Goal: Information Seeking & Learning: Learn about a topic

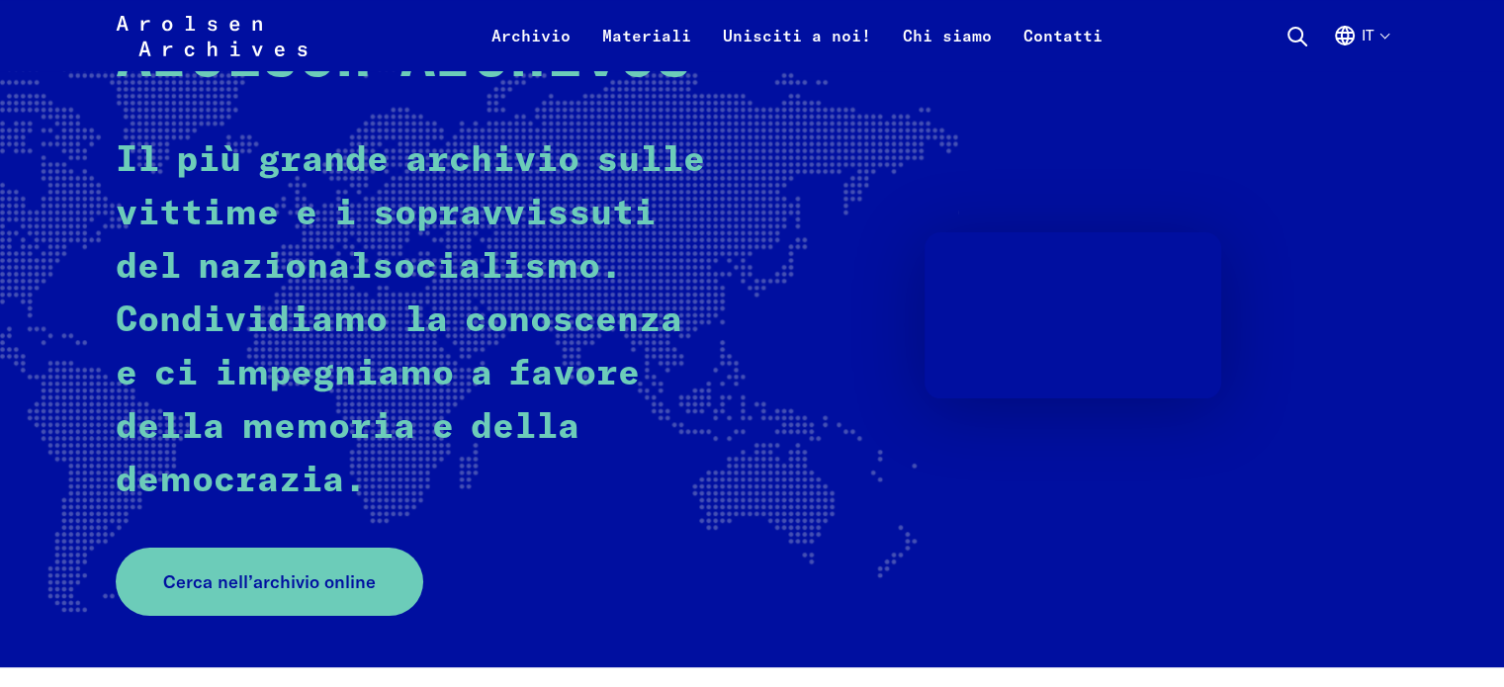
scroll to position [208, 0]
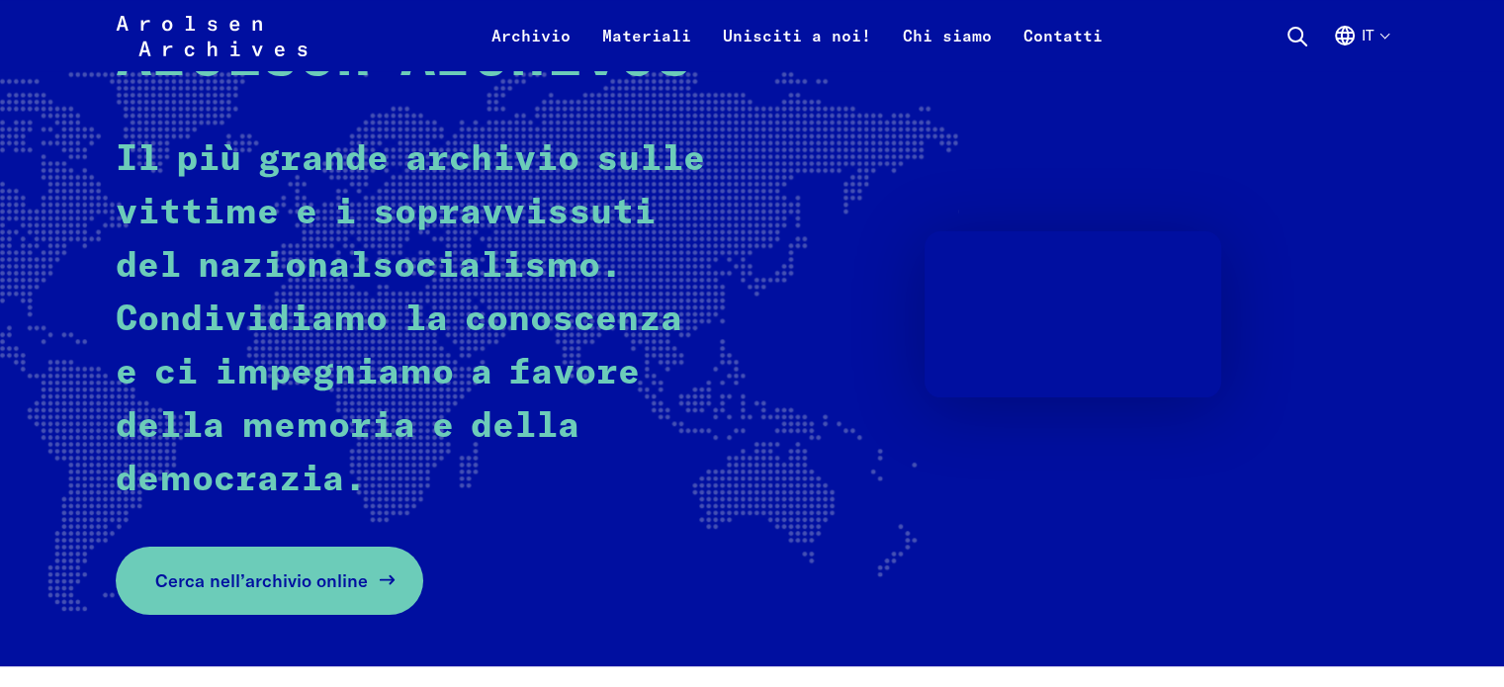
click at [296, 572] on span "Cerca nell’archivio online" at bounding box center [261, 581] width 213 height 27
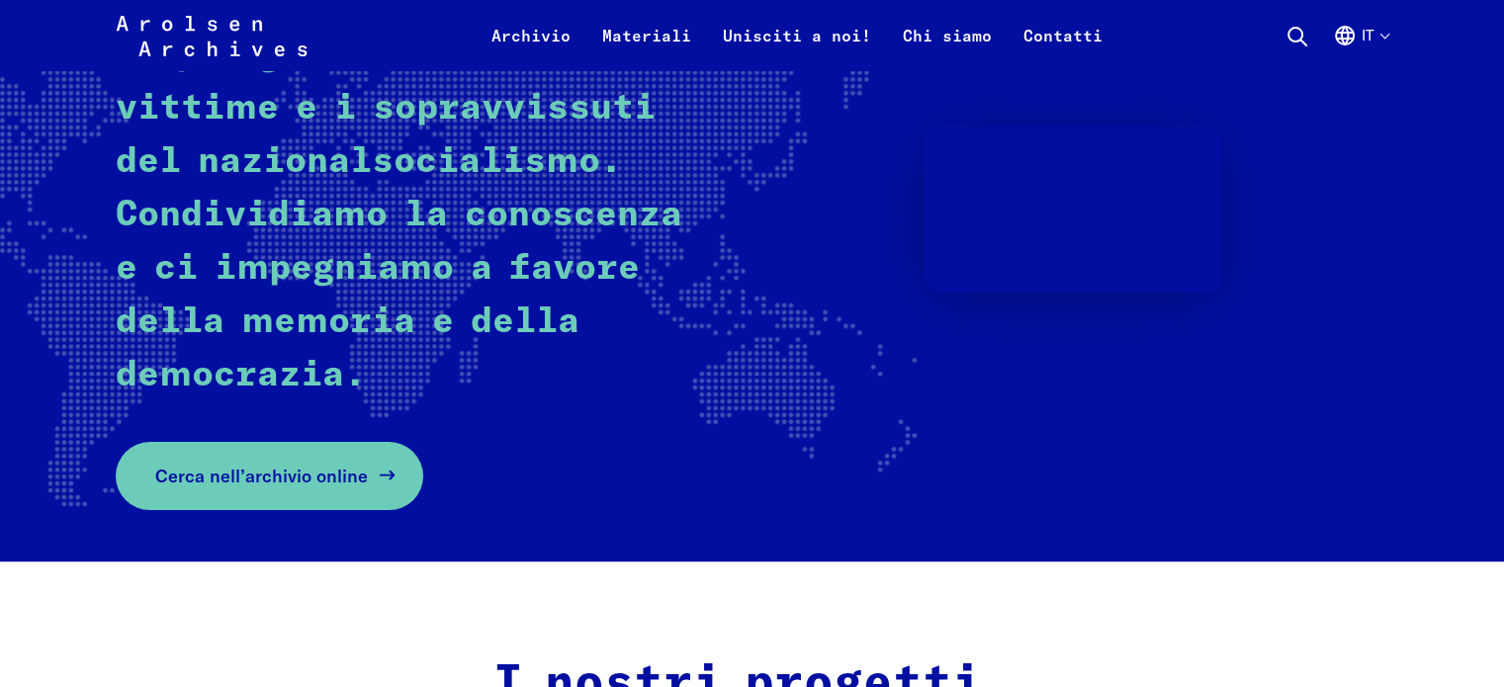
scroll to position [311, 0]
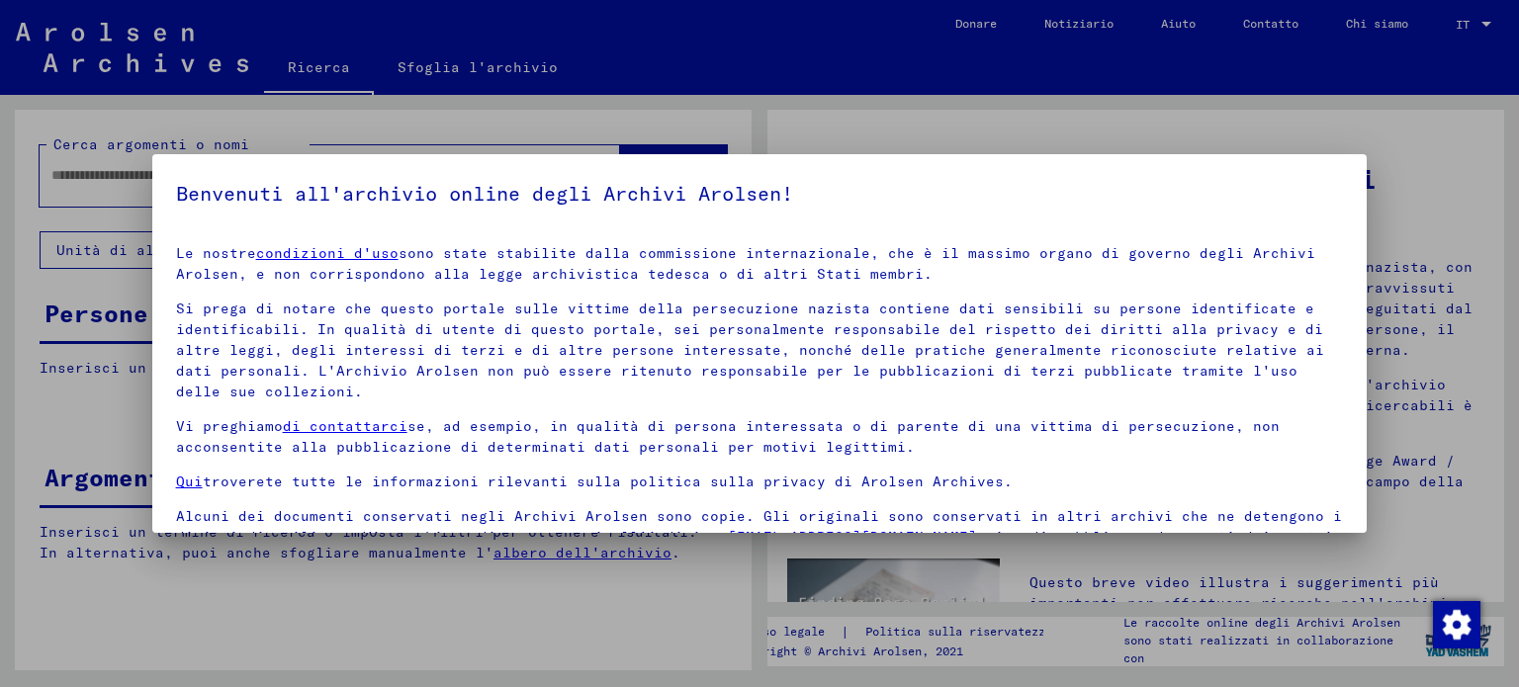
click at [1447, 185] on div at bounding box center [759, 343] width 1519 height 687
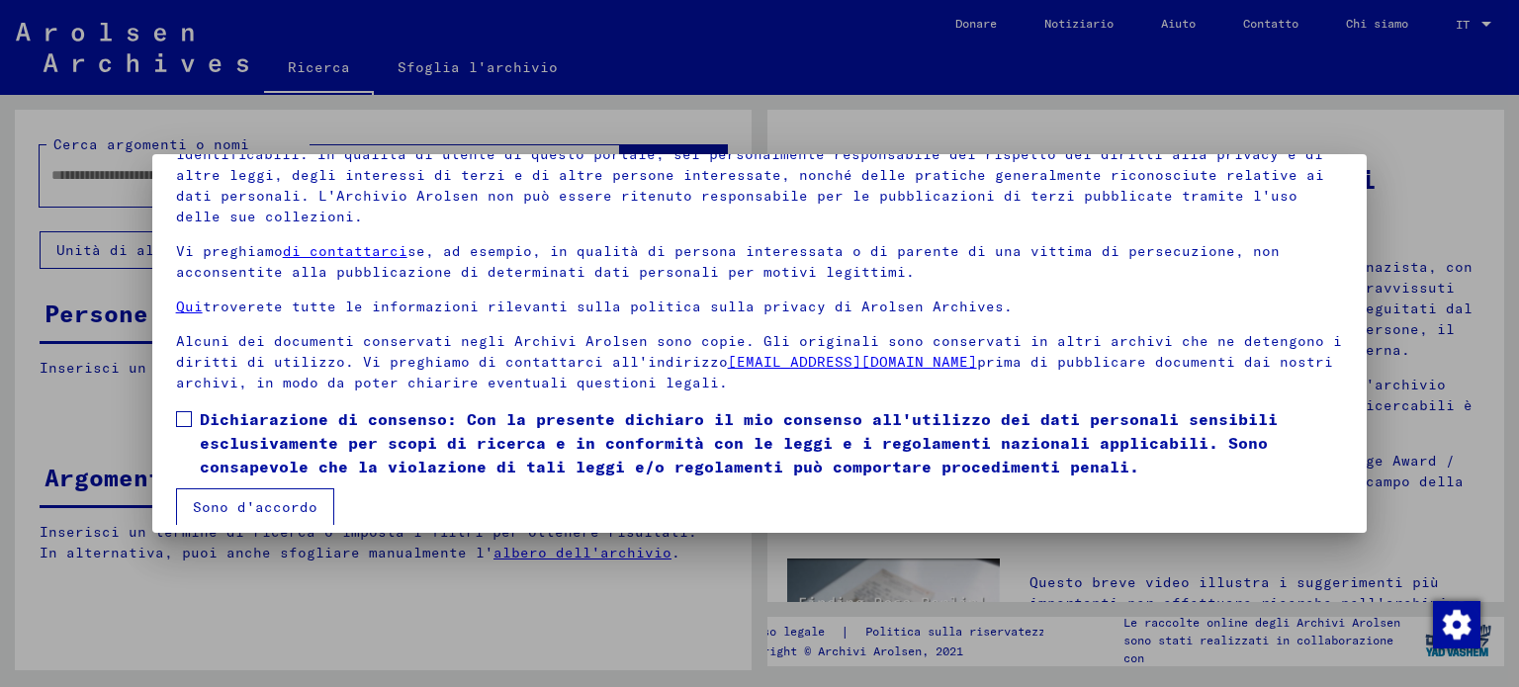
scroll to position [167, 0]
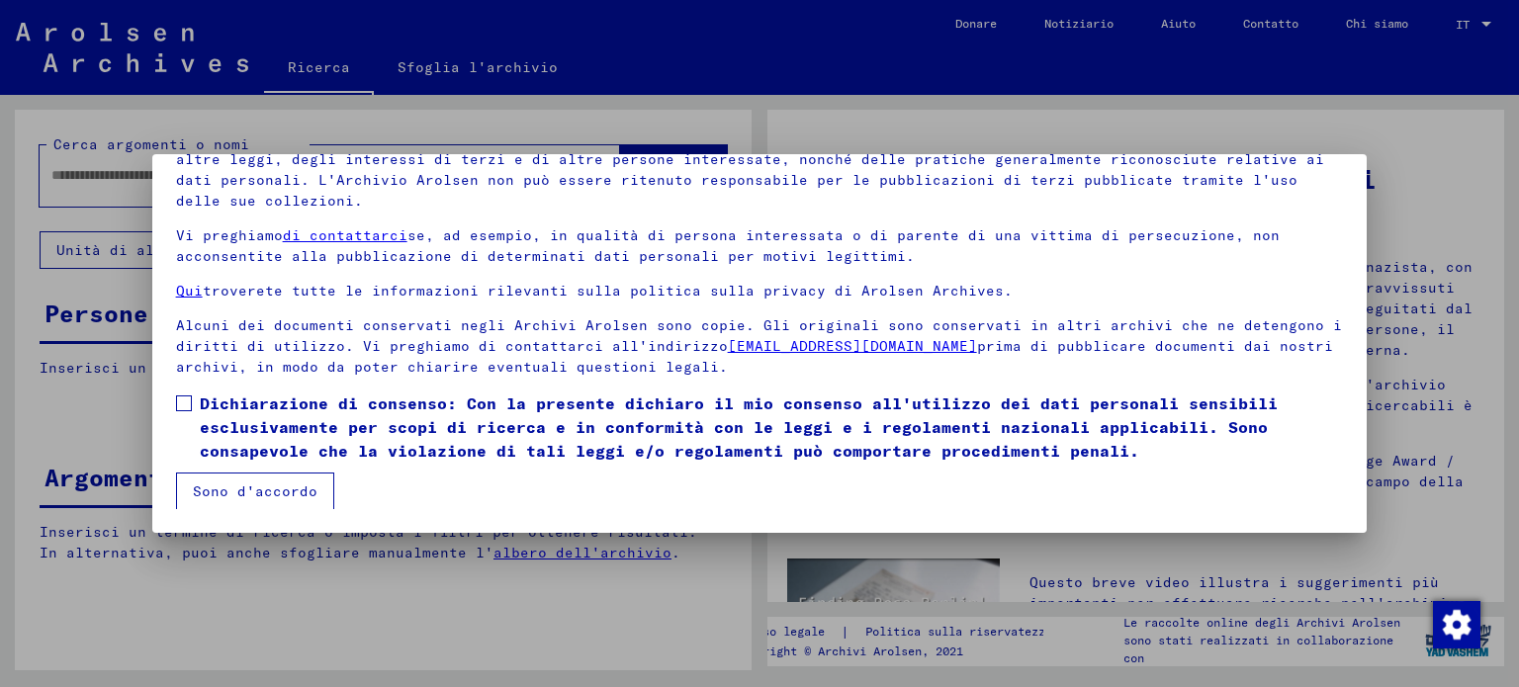
click at [266, 496] on font "Sono d'accordo" at bounding box center [255, 492] width 125 height 18
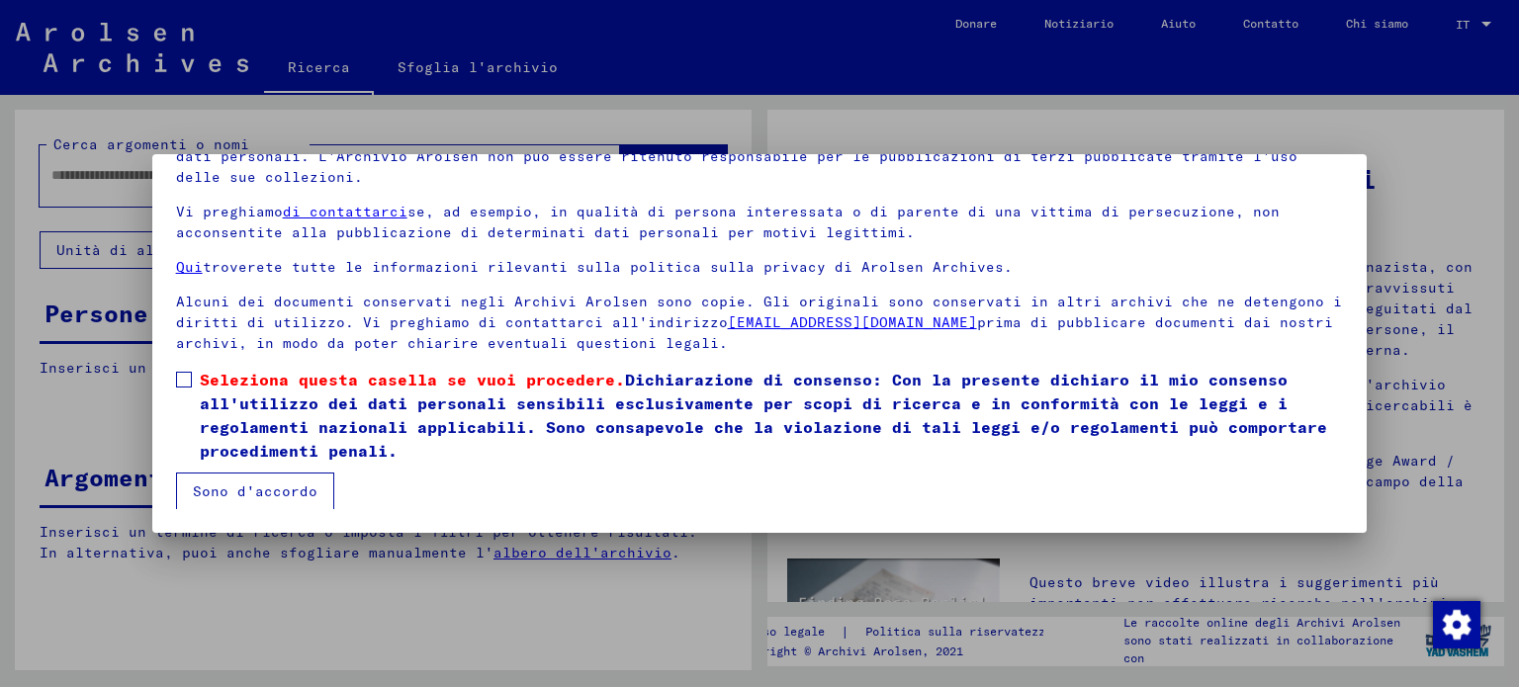
scroll to position [47, 0]
click at [190, 377] on span at bounding box center [184, 380] width 16 height 16
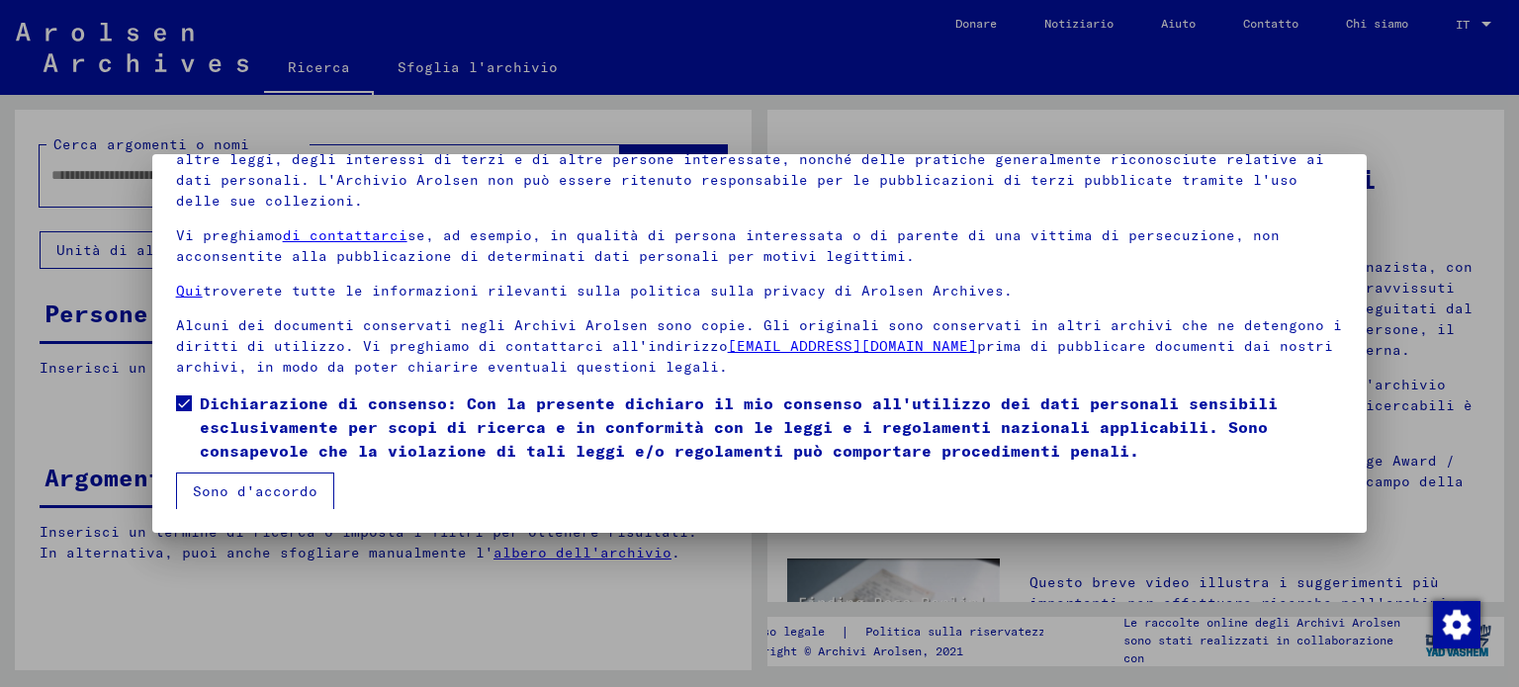
click at [224, 485] on font "Sono d'accordo" at bounding box center [255, 492] width 125 height 18
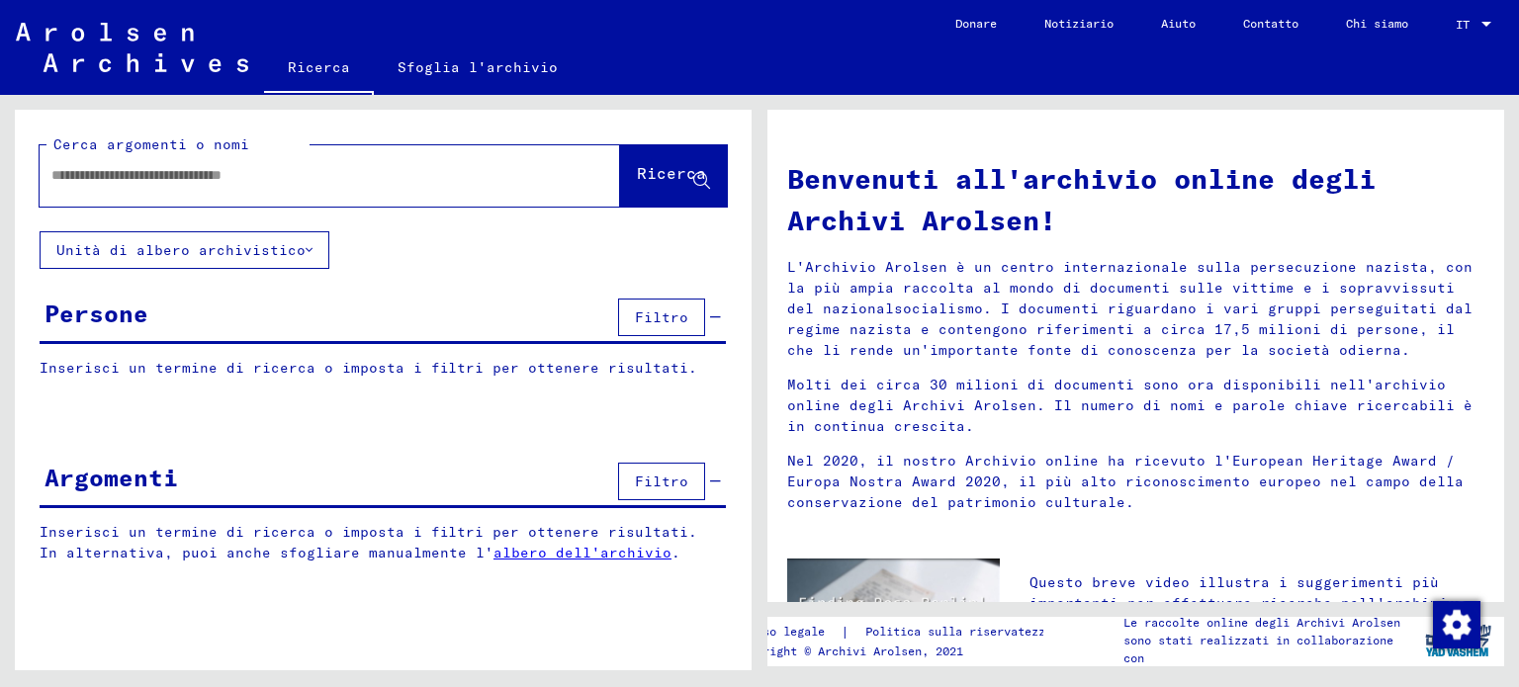
click at [400, 169] on input "text" at bounding box center [305, 175] width 509 height 21
type input "*"
type input "******"
click at [673, 169] on font "Ricerca" at bounding box center [671, 173] width 69 height 20
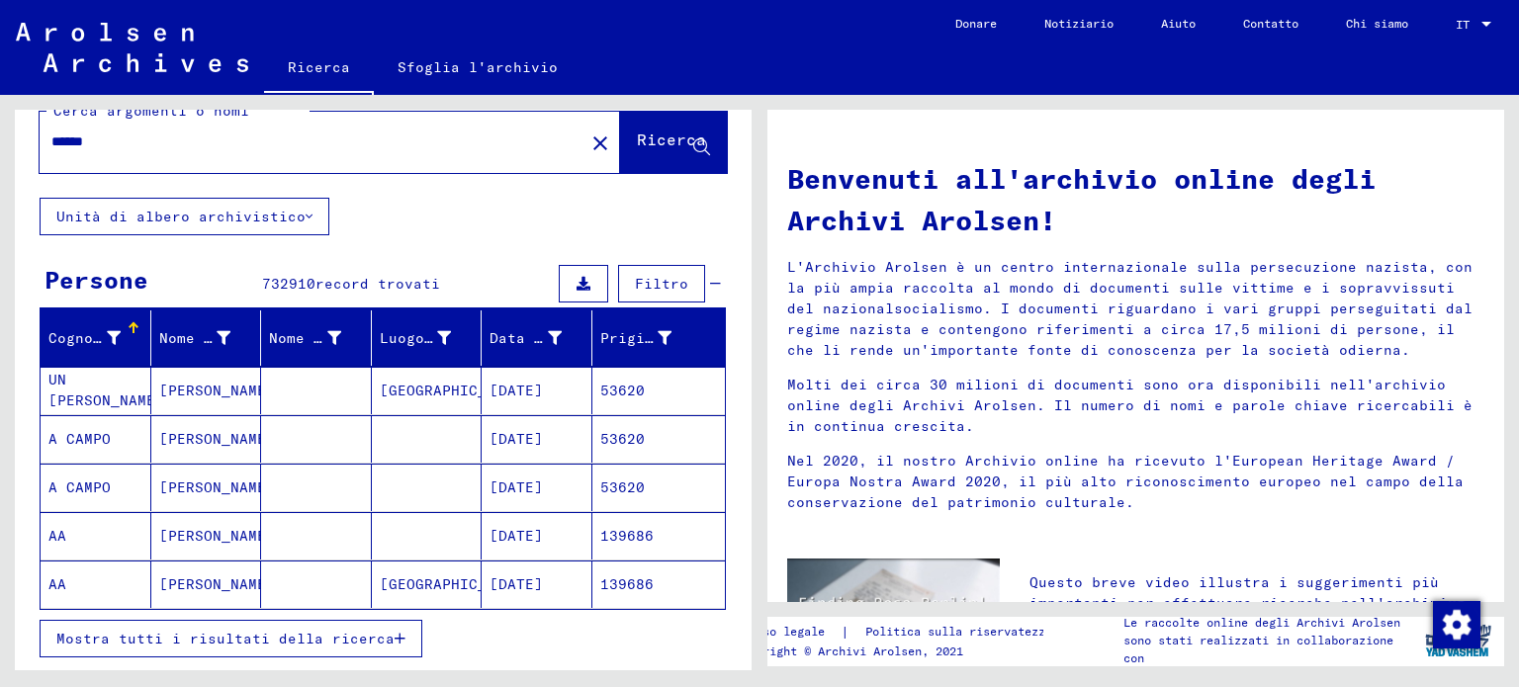
scroll to position [40, 0]
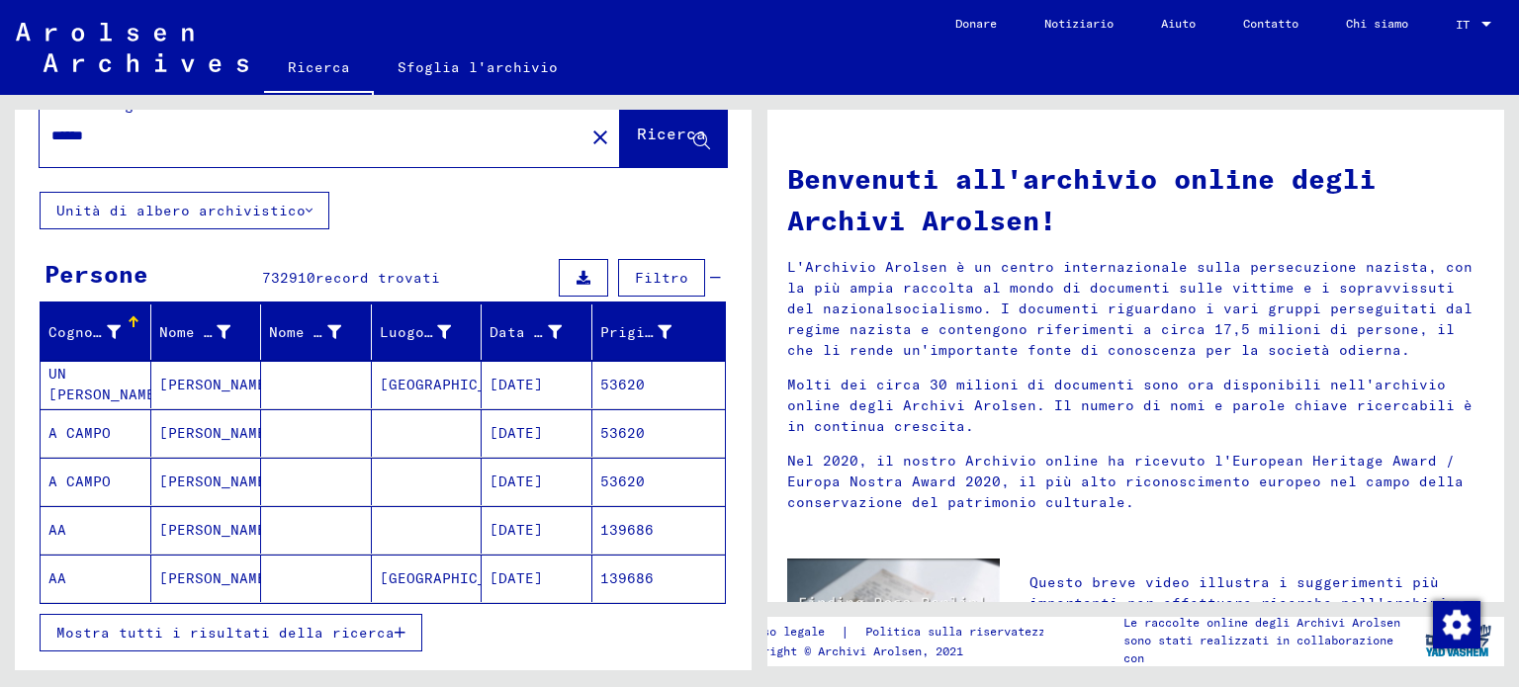
click at [293, 209] on font "Unità di albero archivistico" at bounding box center [180, 211] width 249 height 18
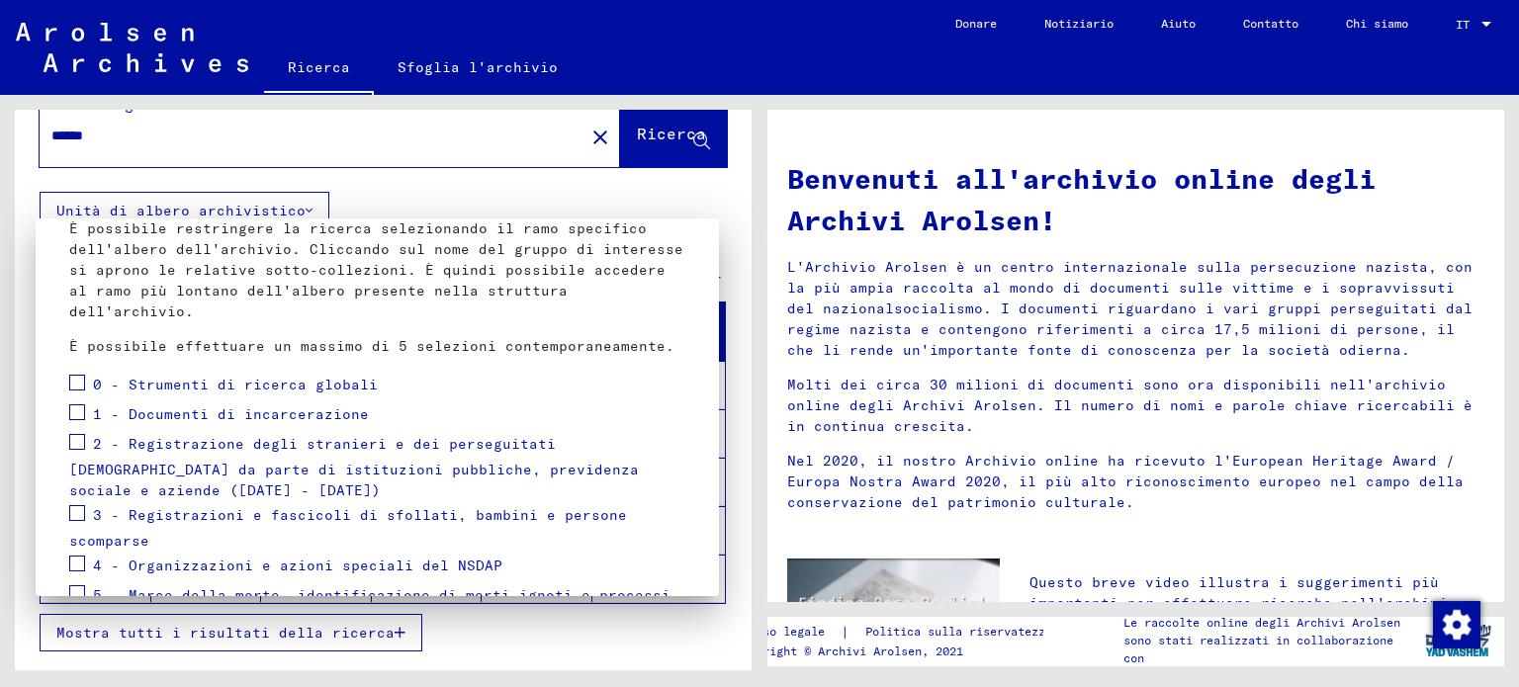
scroll to position [121, 0]
click at [69, 403] on span at bounding box center [77, 411] width 16 height 16
click at [618, 133] on div at bounding box center [759, 343] width 1519 height 687
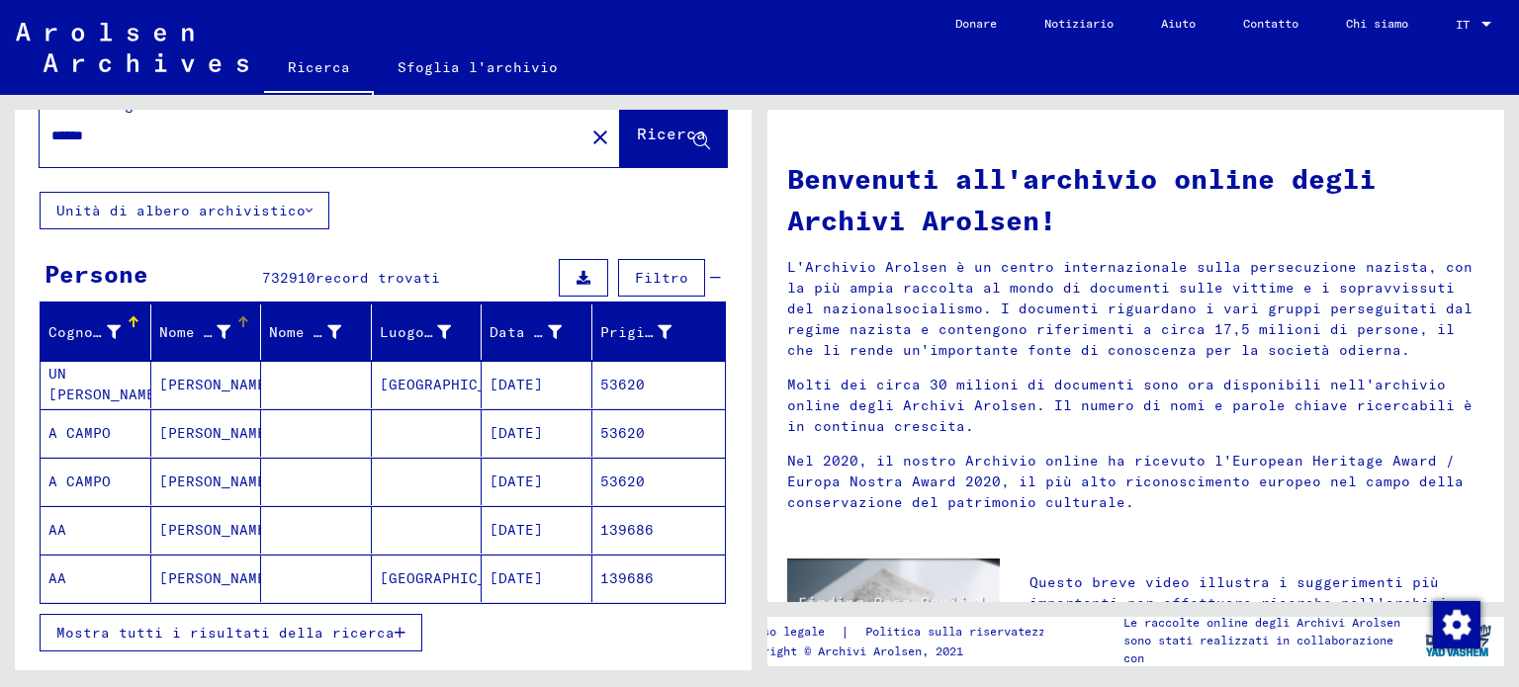
click at [170, 318] on div "Nome di battesimo" at bounding box center [210, 332] width 102 height 32
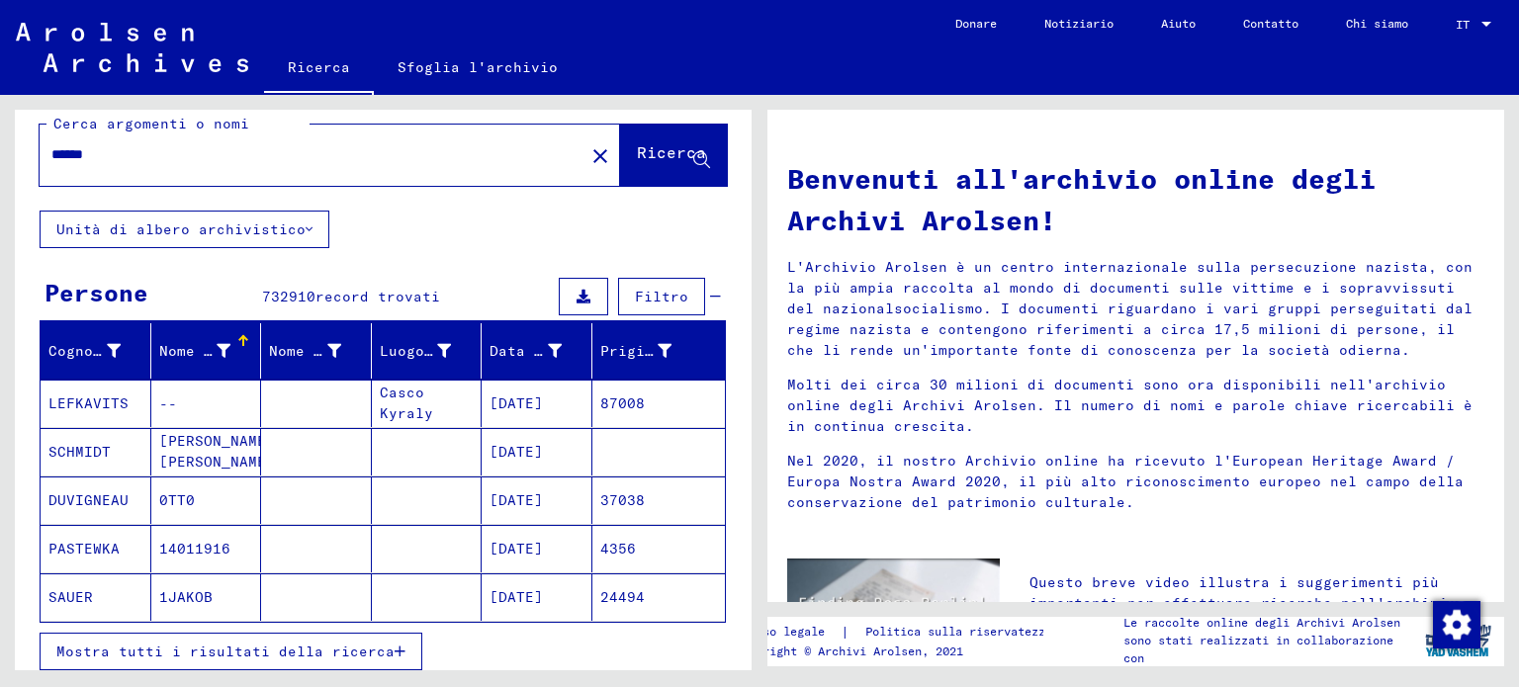
scroll to position [0, 0]
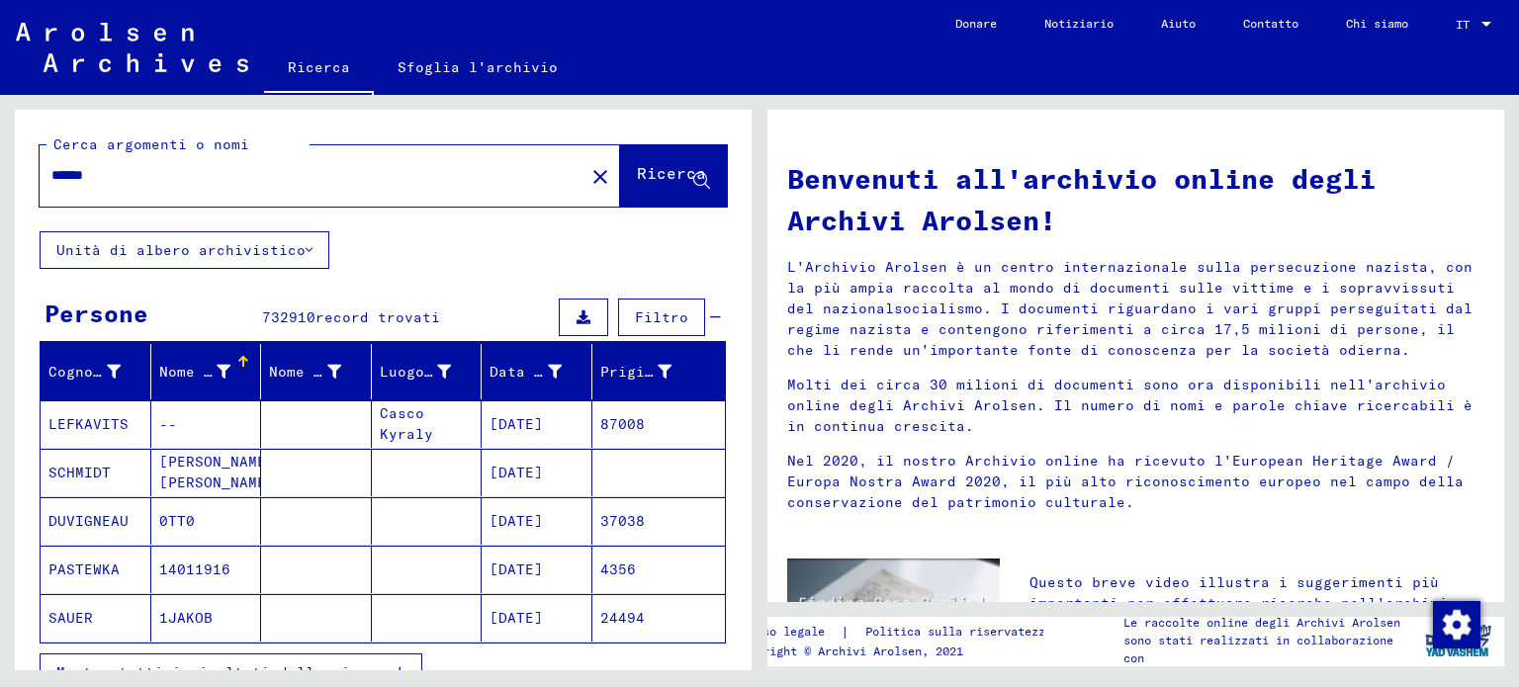
click at [306, 248] on icon at bounding box center [309, 250] width 7 height 14
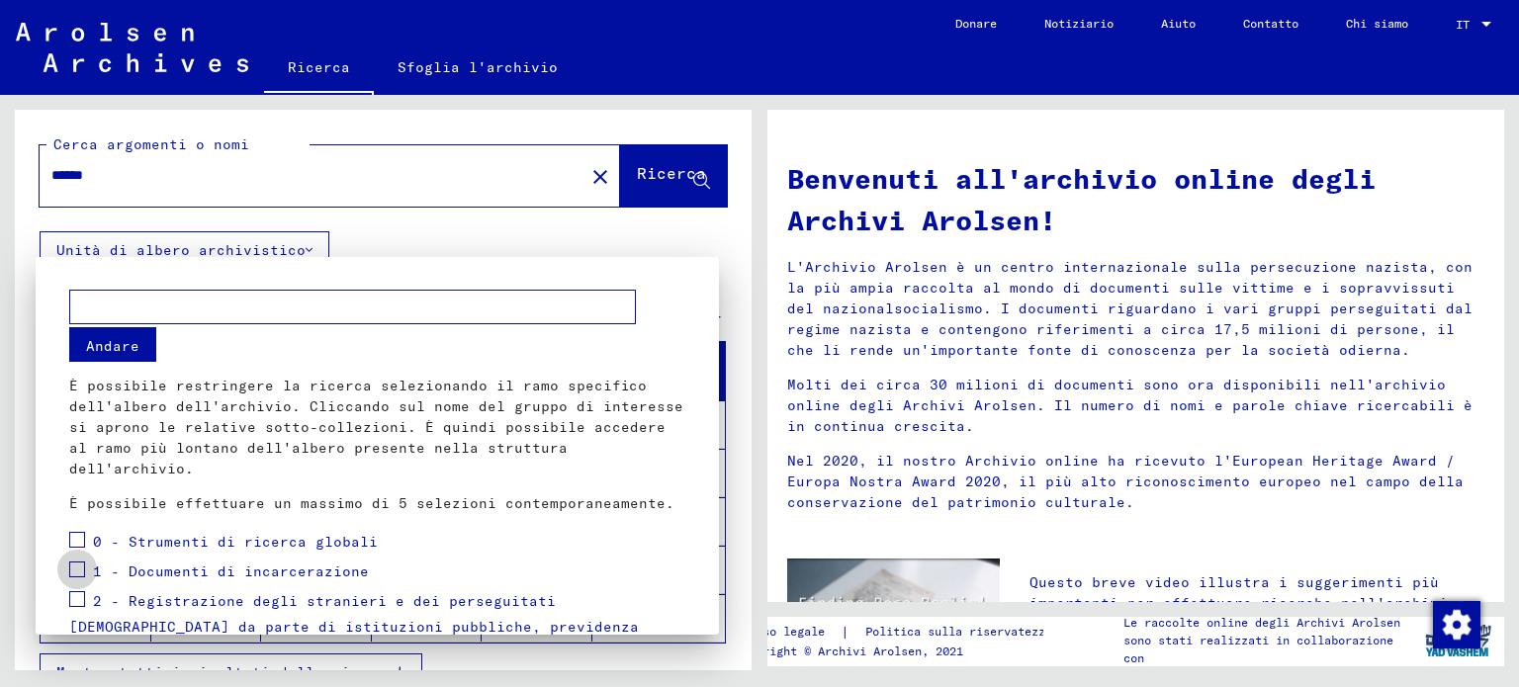
click at [80, 562] on span at bounding box center [77, 570] width 16 height 16
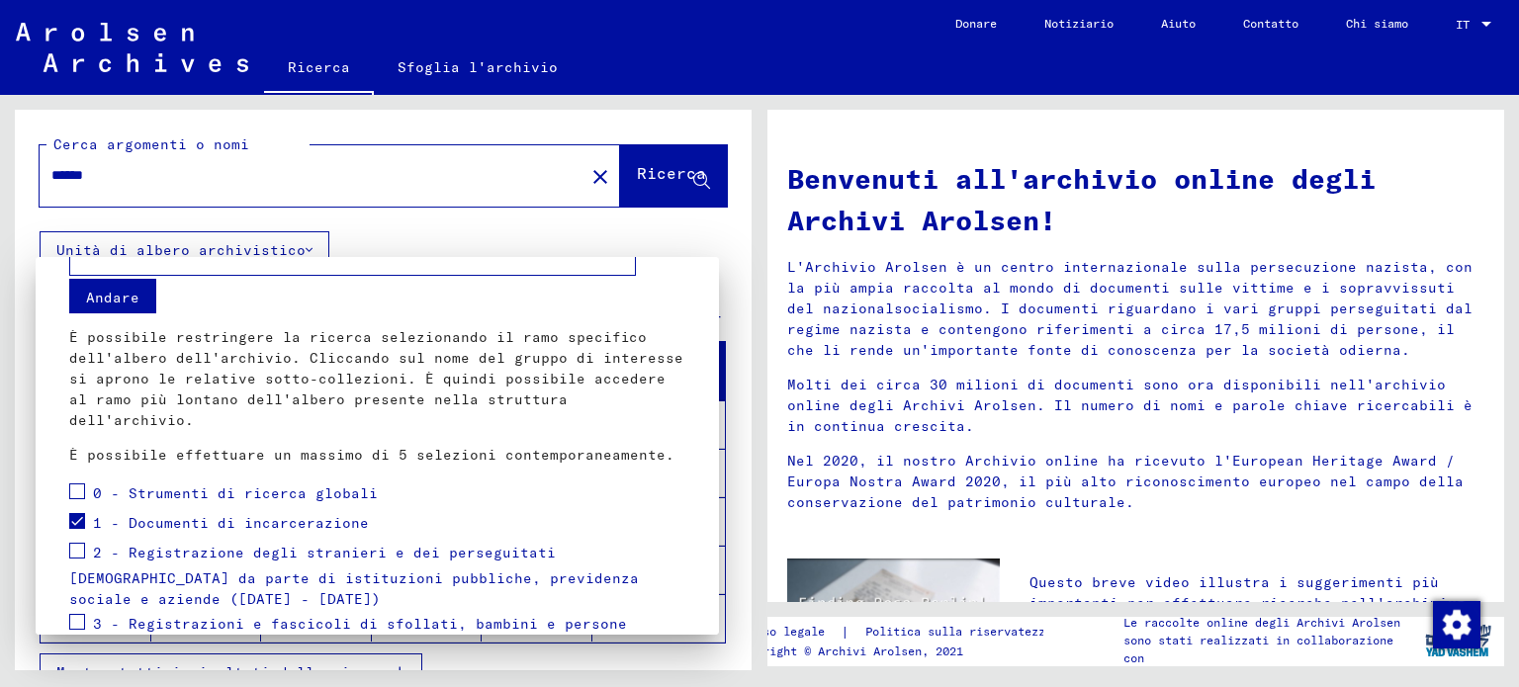
scroll to position [51, 0]
click at [142, 288] on button "Andare" at bounding box center [112, 293] width 87 height 35
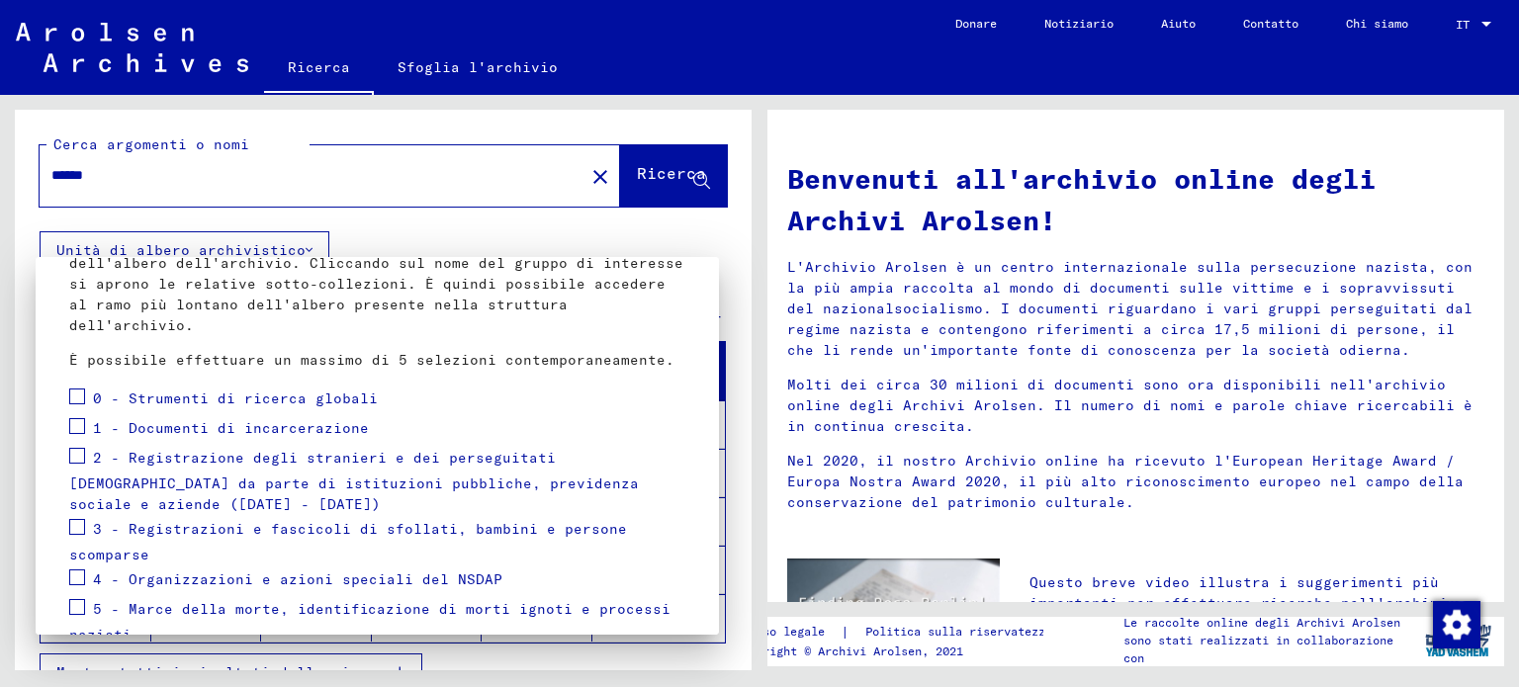
scroll to position [176, 0]
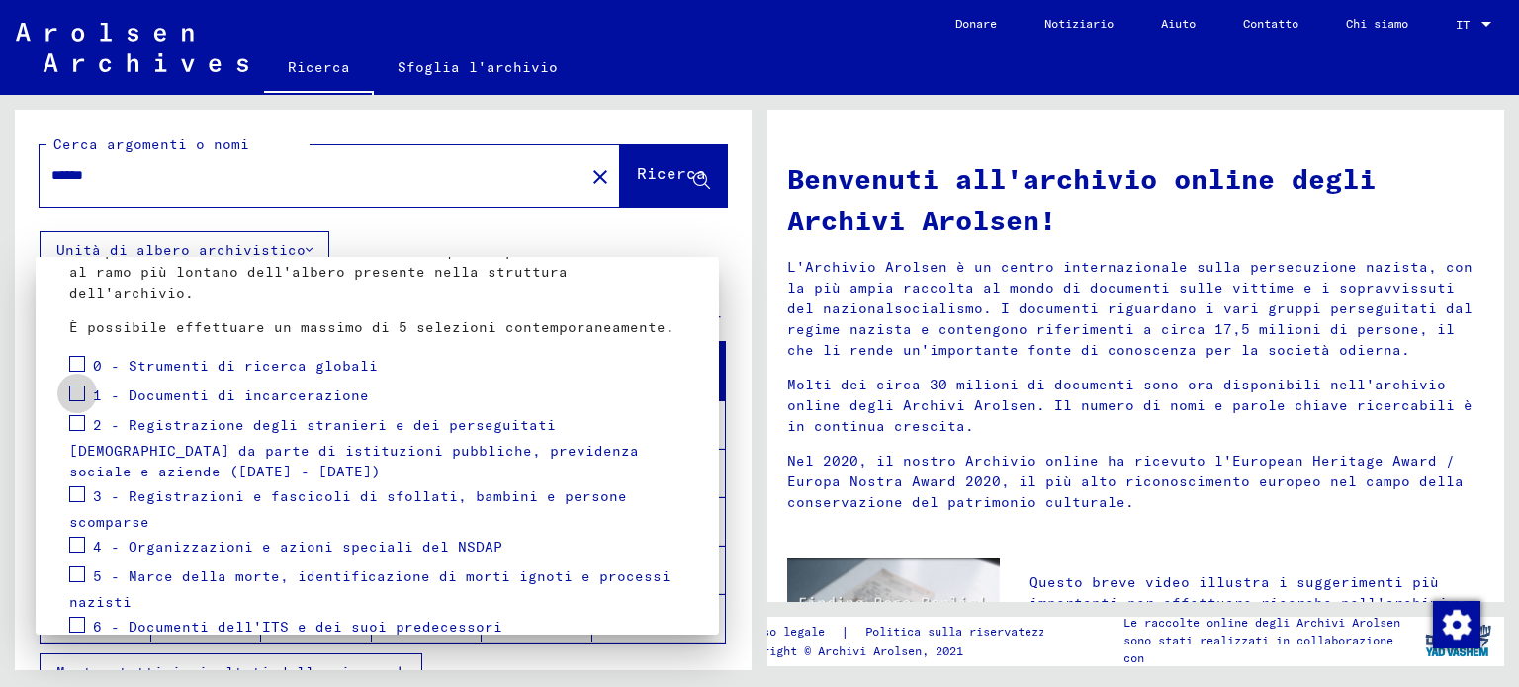
click at [83, 386] on span at bounding box center [77, 394] width 16 height 16
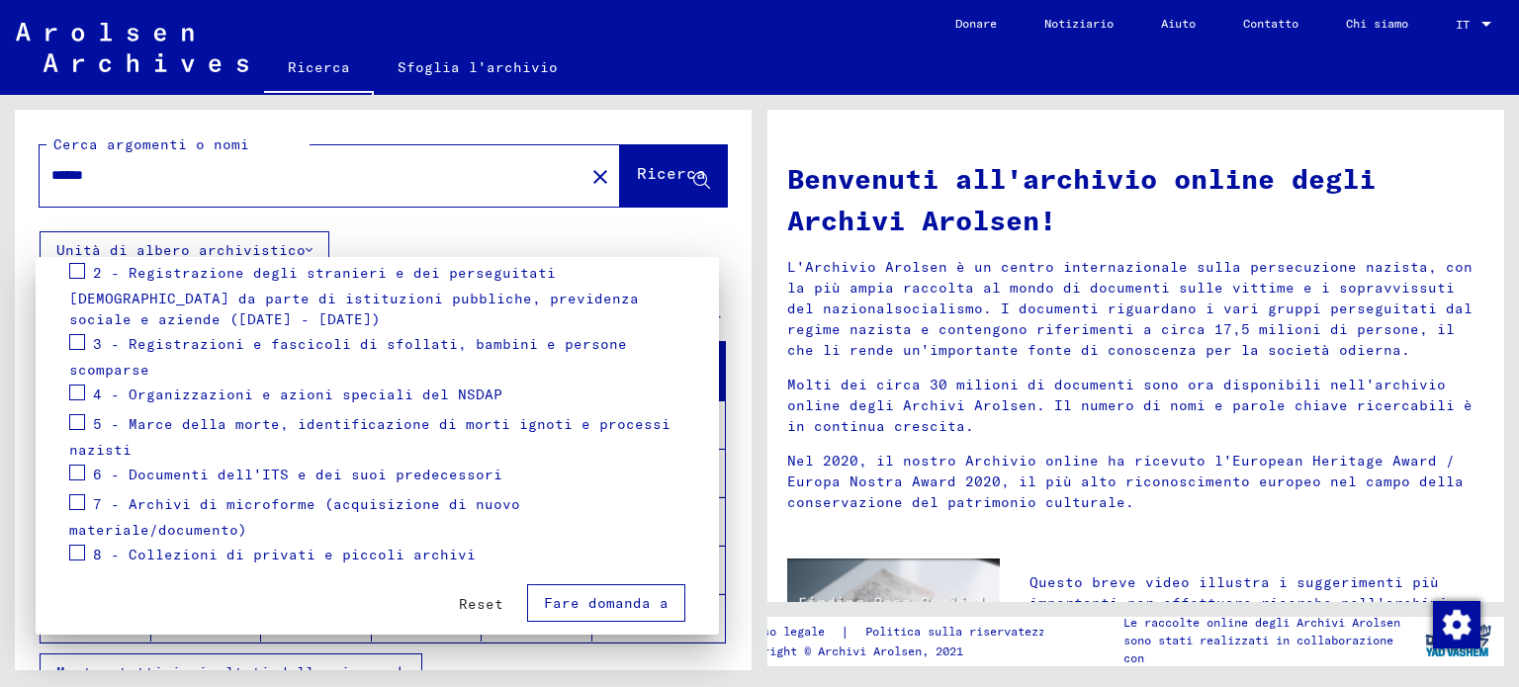
click at [592, 594] on font "Fare domanda a" at bounding box center [606, 603] width 125 height 18
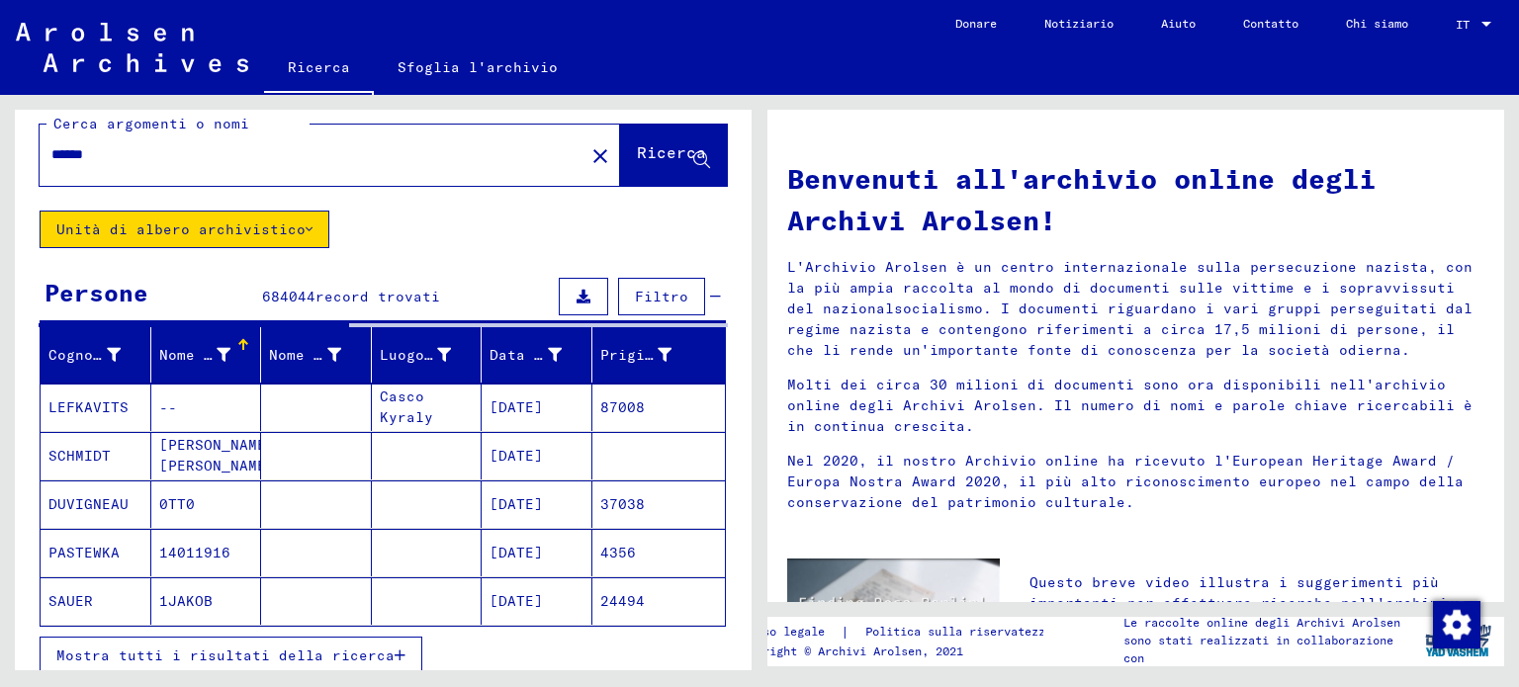
scroll to position [23, 0]
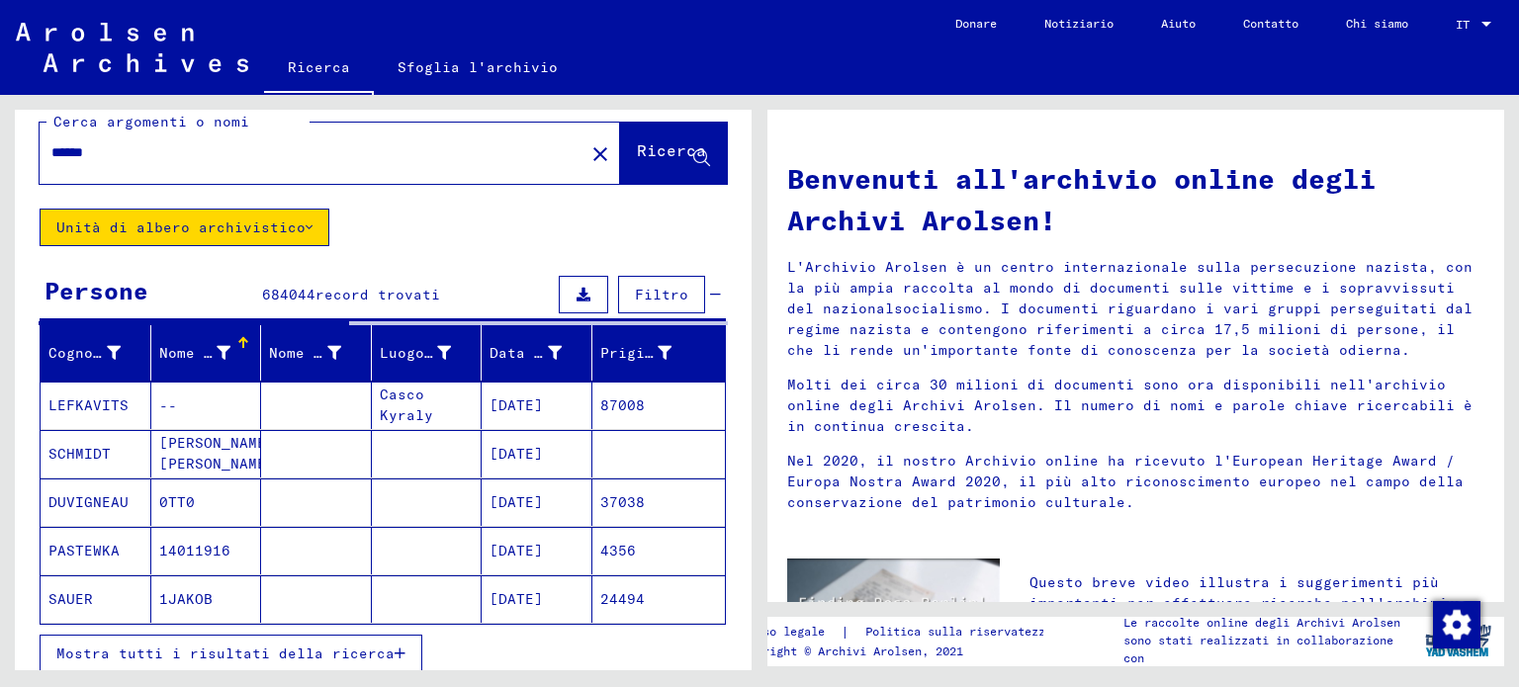
click at [677, 287] on button "Filtro" at bounding box center [661, 295] width 87 height 38
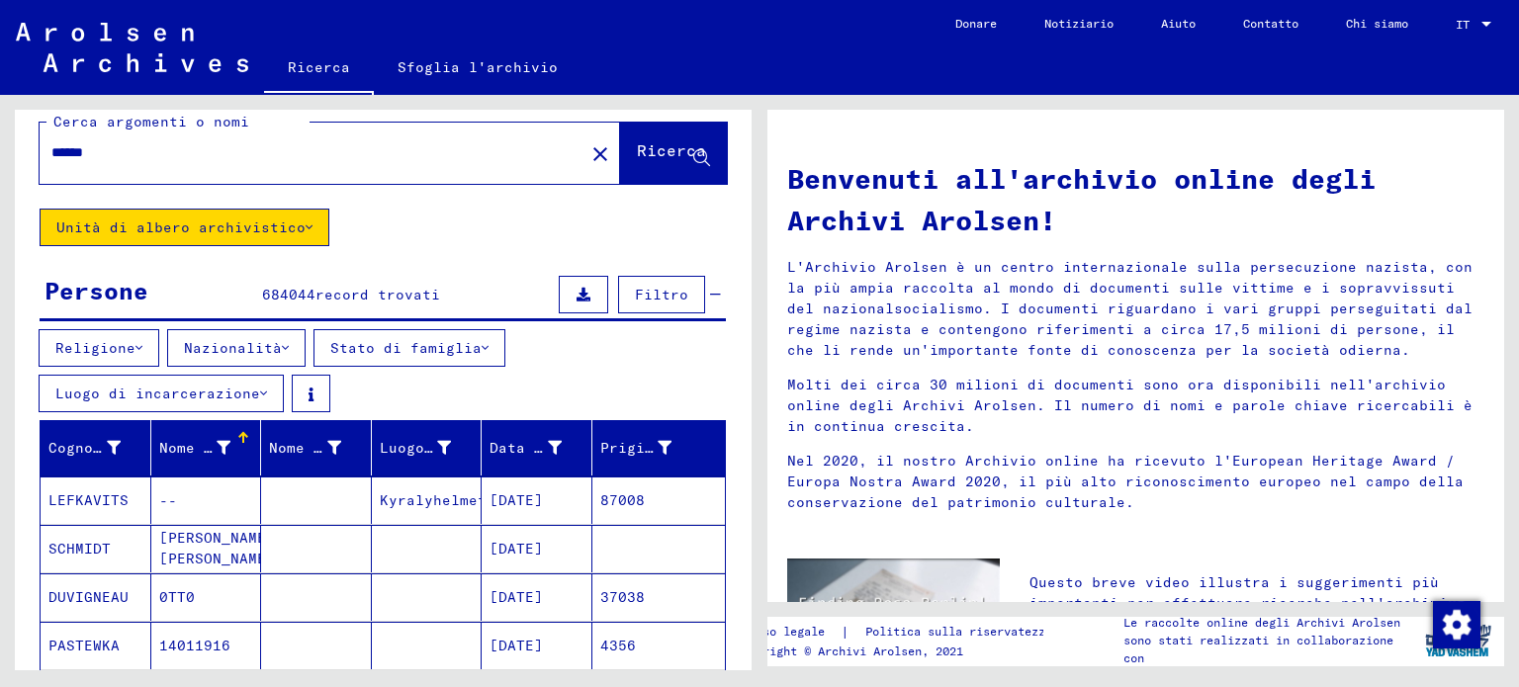
click at [135, 343] on icon at bounding box center [138, 348] width 7 height 14
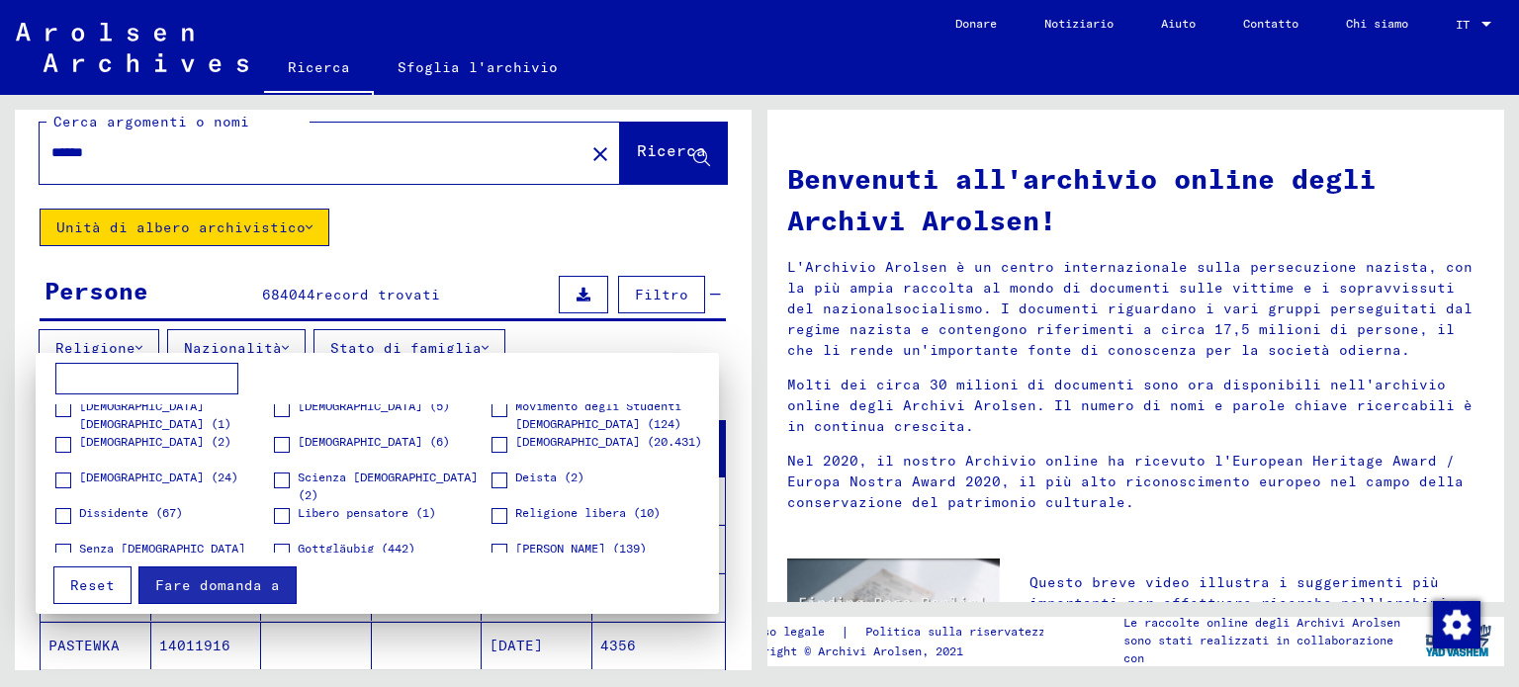
scroll to position [40, 0]
click at [491, 443] on span at bounding box center [499, 448] width 16 height 16
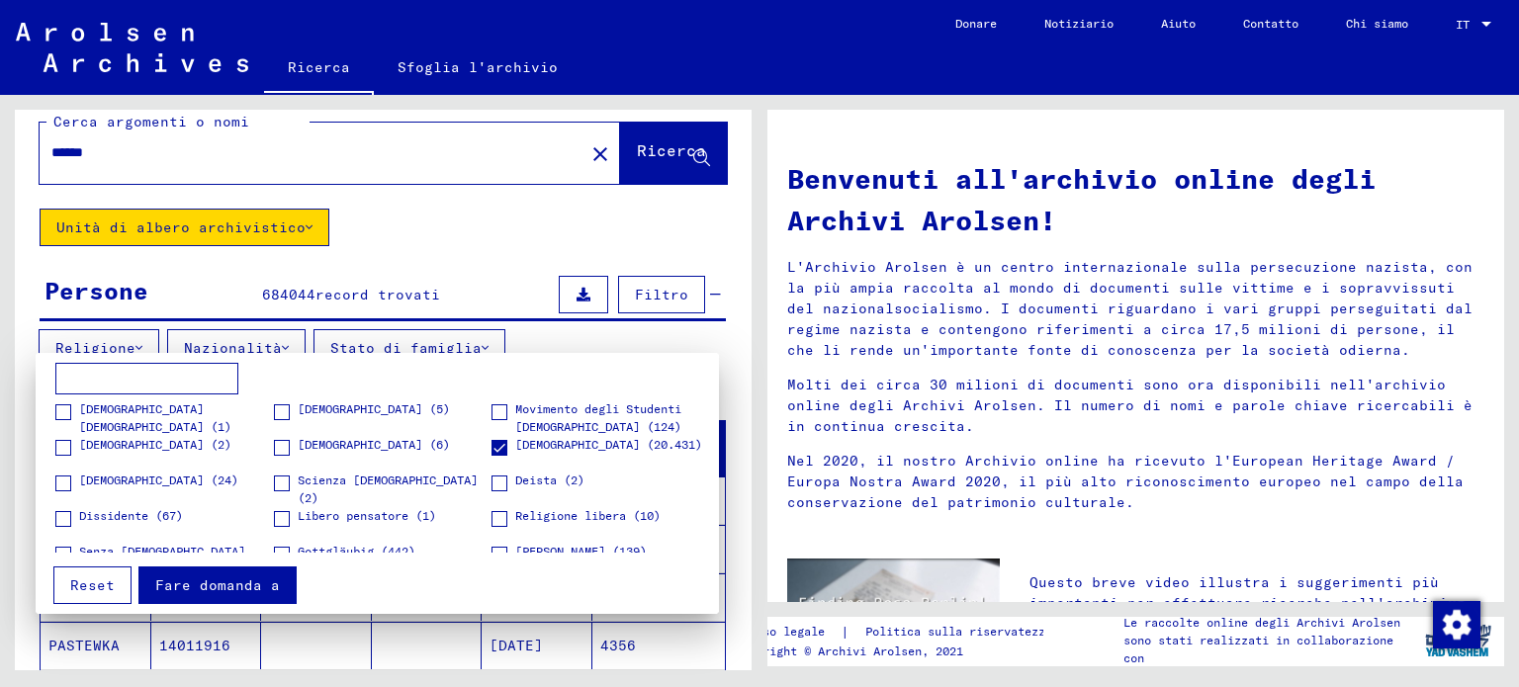
click at [203, 581] on font "Fare domanda a" at bounding box center [217, 585] width 125 height 18
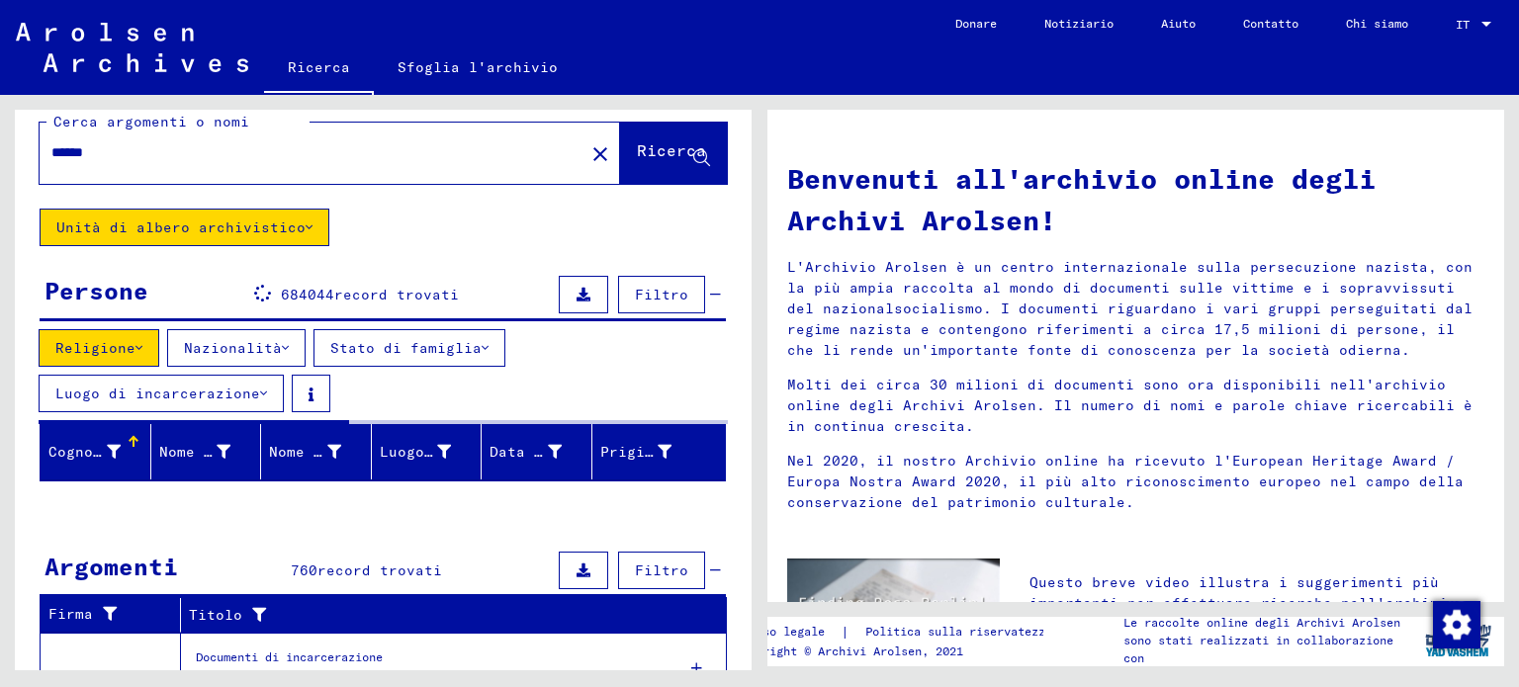
click at [282, 343] on icon at bounding box center [285, 348] width 7 height 14
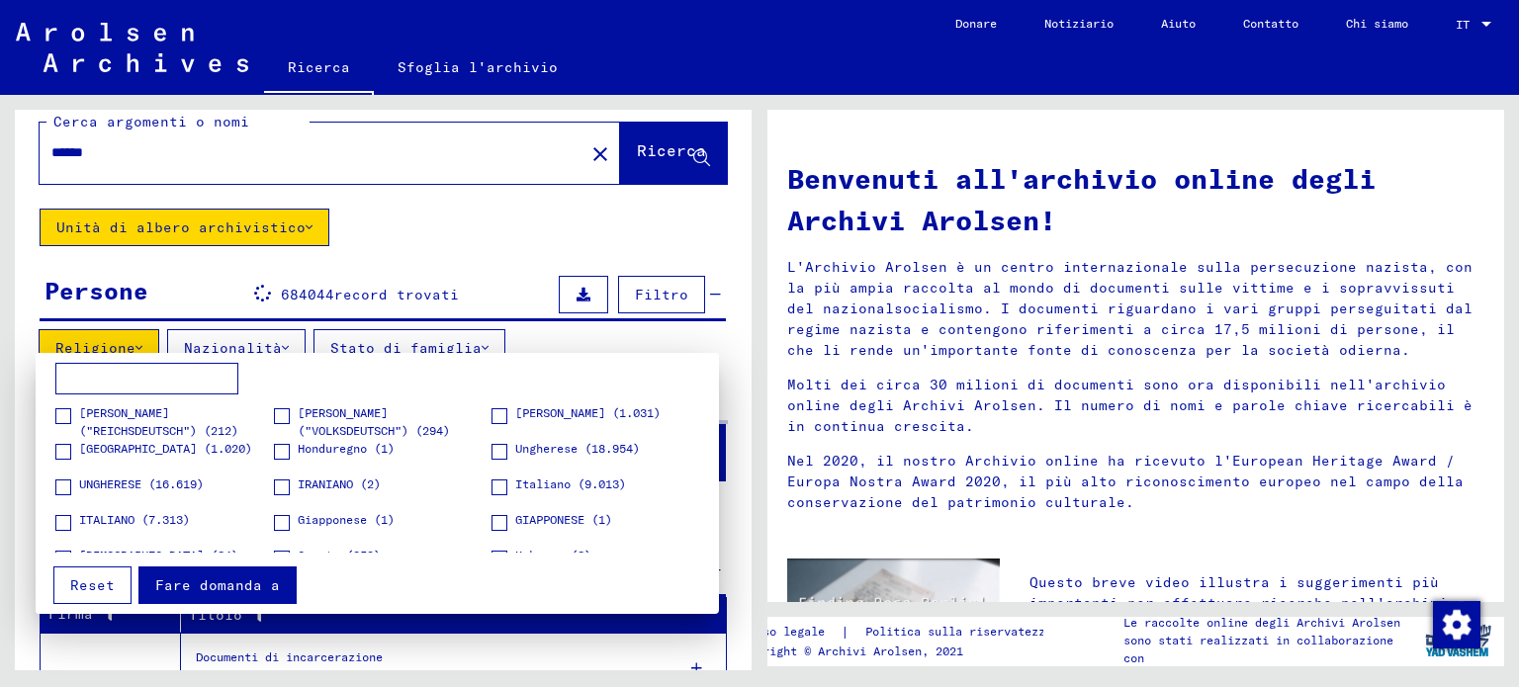
scroll to position [616, 0]
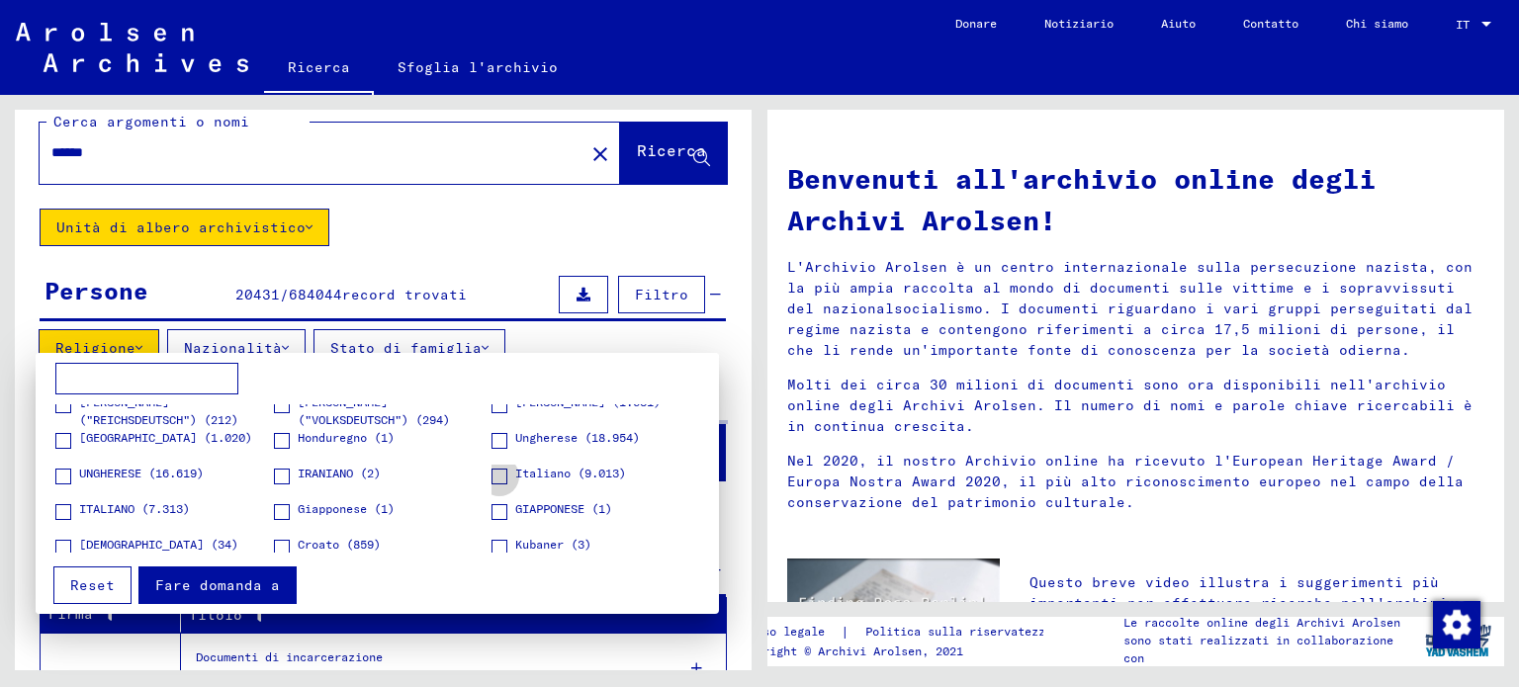
click at [495, 480] on span at bounding box center [499, 477] width 16 height 16
click at [222, 571] on button "Fare domanda a" at bounding box center [217, 586] width 158 height 38
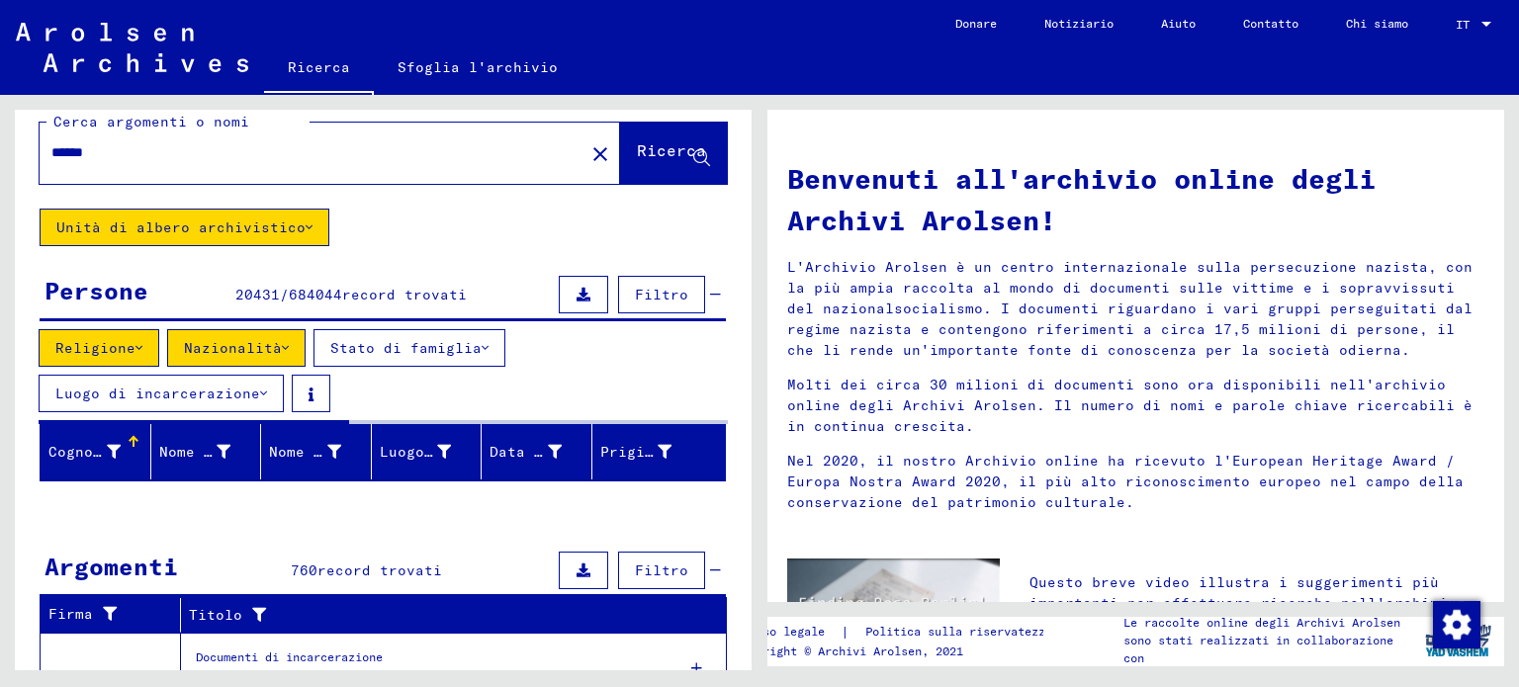
click at [482, 341] on icon at bounding box center [485, 348] width 7 height 14
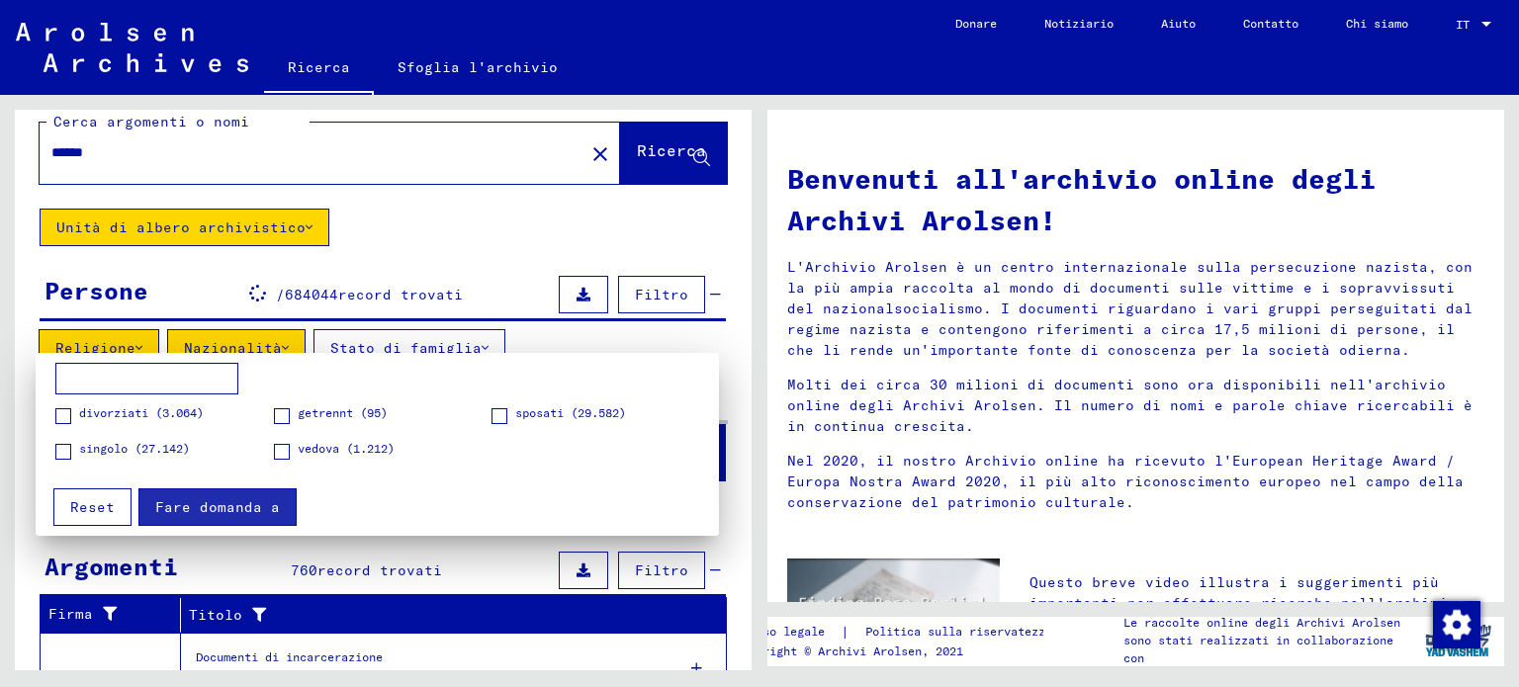
click at [63, 450] on span at bounding box center [63, 452] width 16 height 16
click at [185, 504] on font "Fare domanda a" at bounding box center [217, 507] width 125 height 18
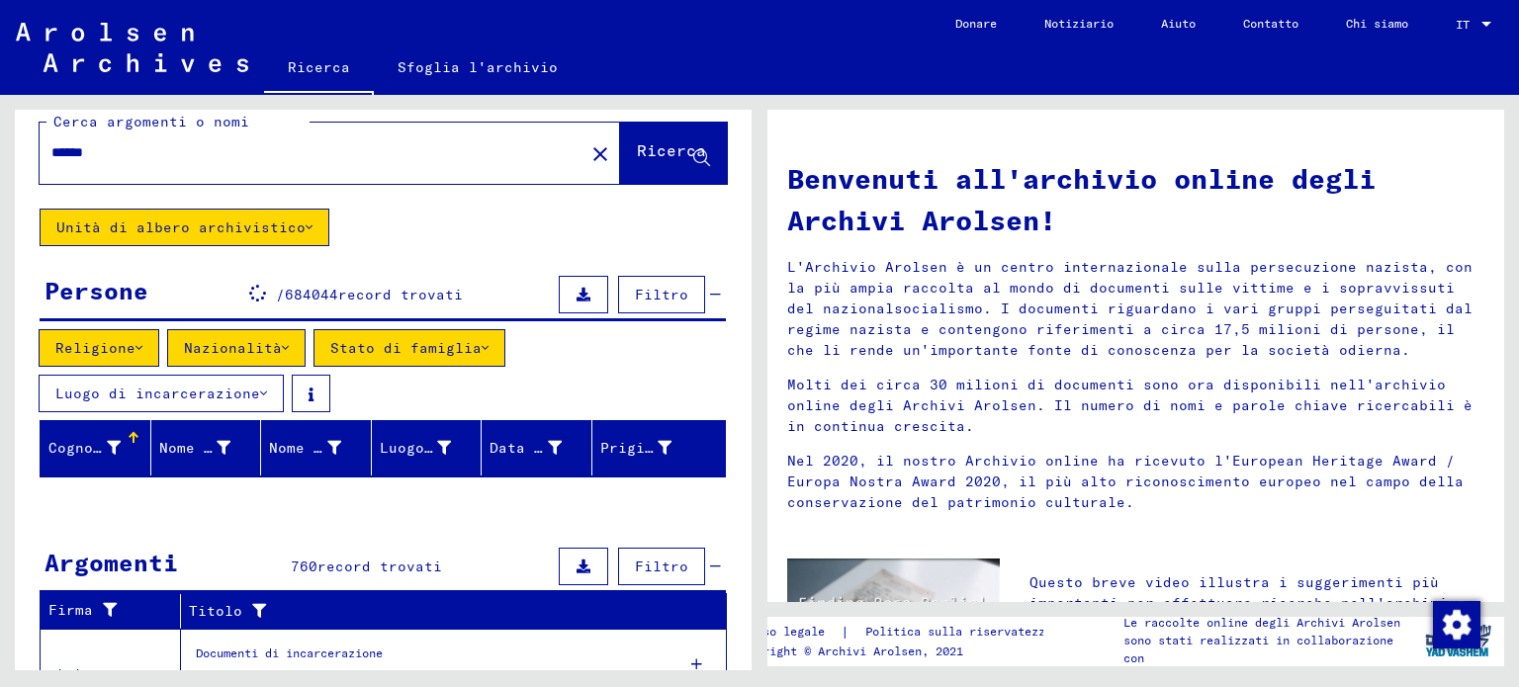
click at [260, 389] on icon at bounding box center [263, 394] width 7 height 14
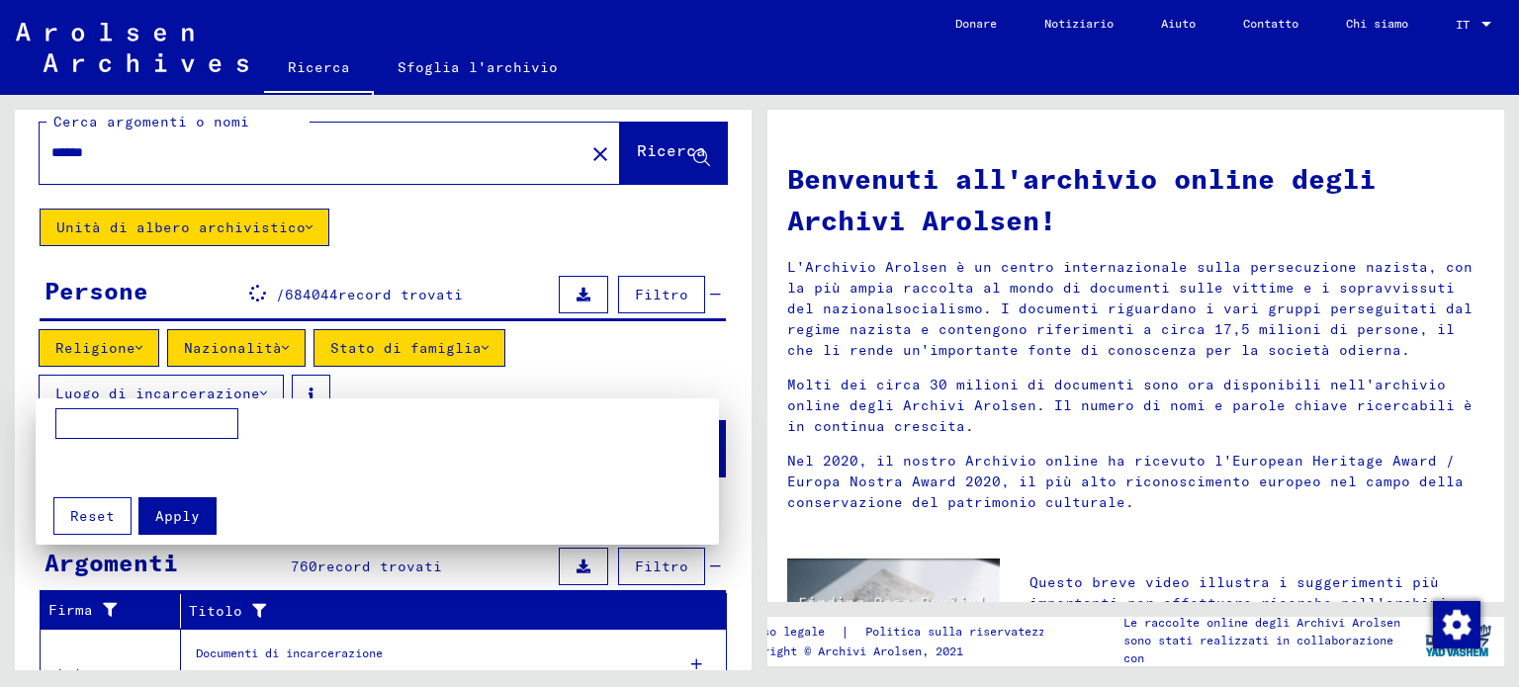
click at [123, 422] on input at bounding box center [146, 424] width 183 height 32
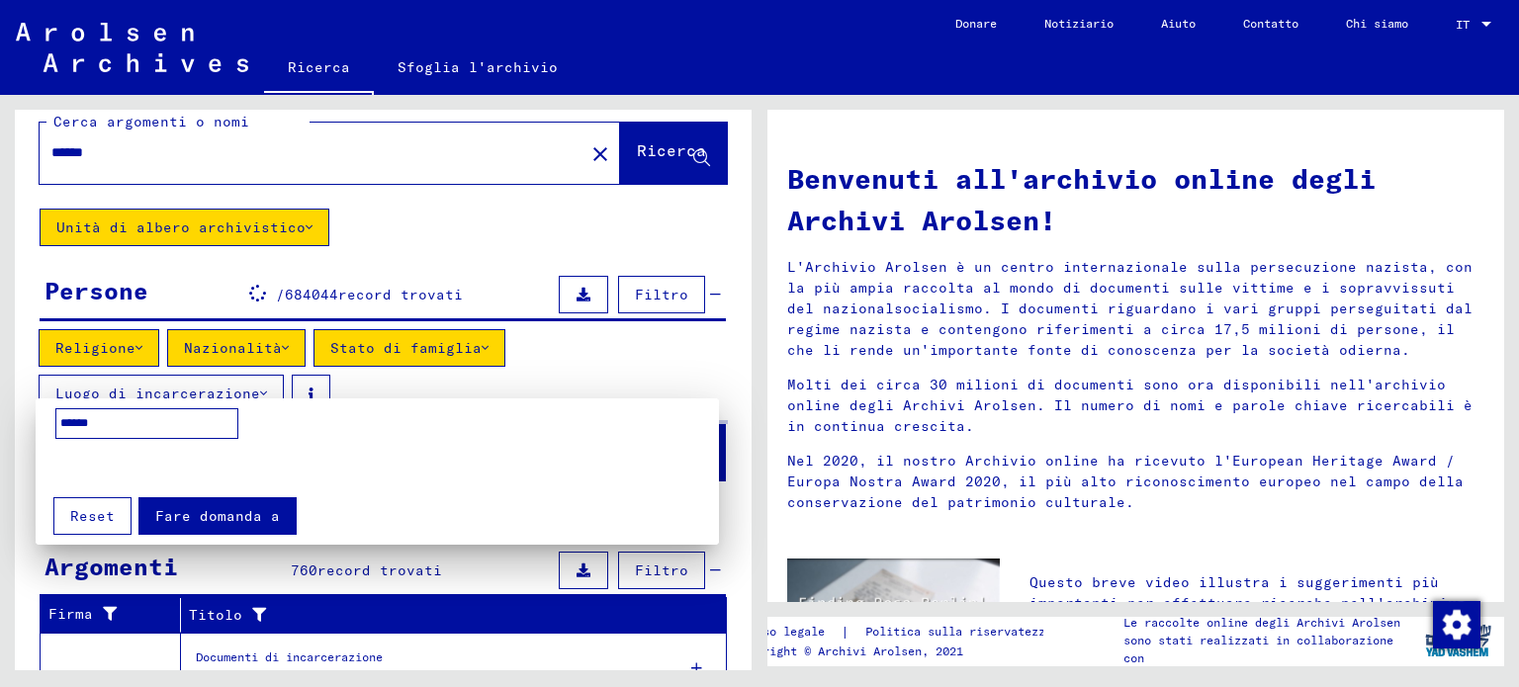
type input "******"
click at [206, 522] on font "Fare domanda a" at bounding box center [217, 516] width 125 height 18
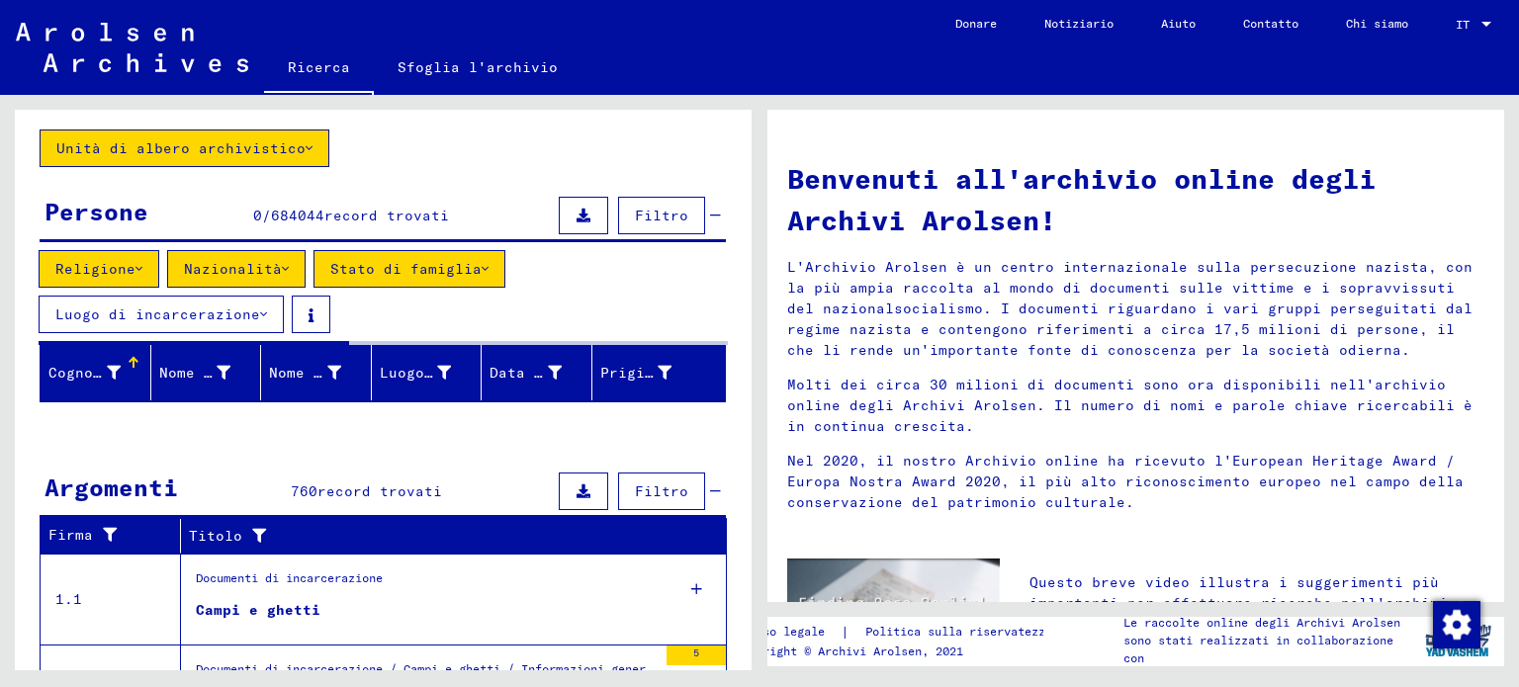
scroll to position [103, 0]
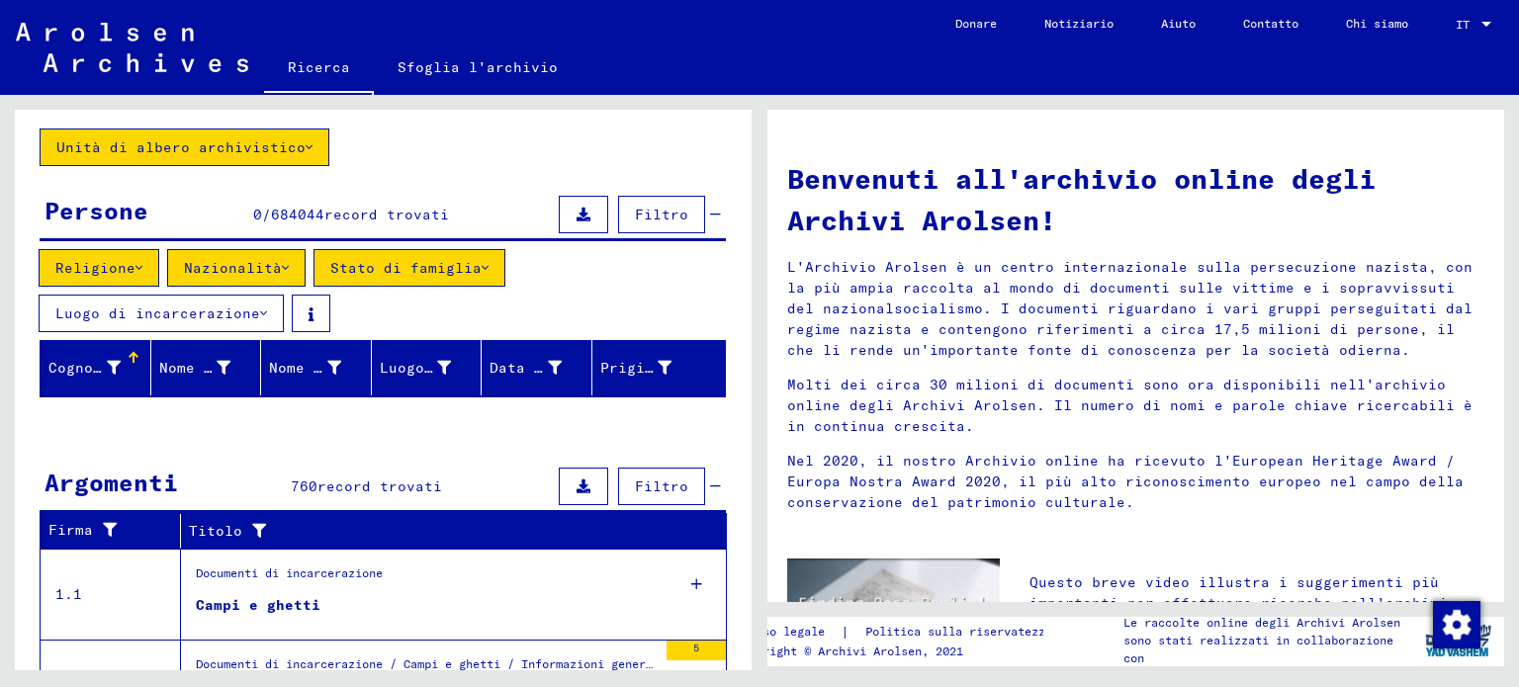
click at [112, 363] on icon at bounding box center [114, 368] width 14 height 14
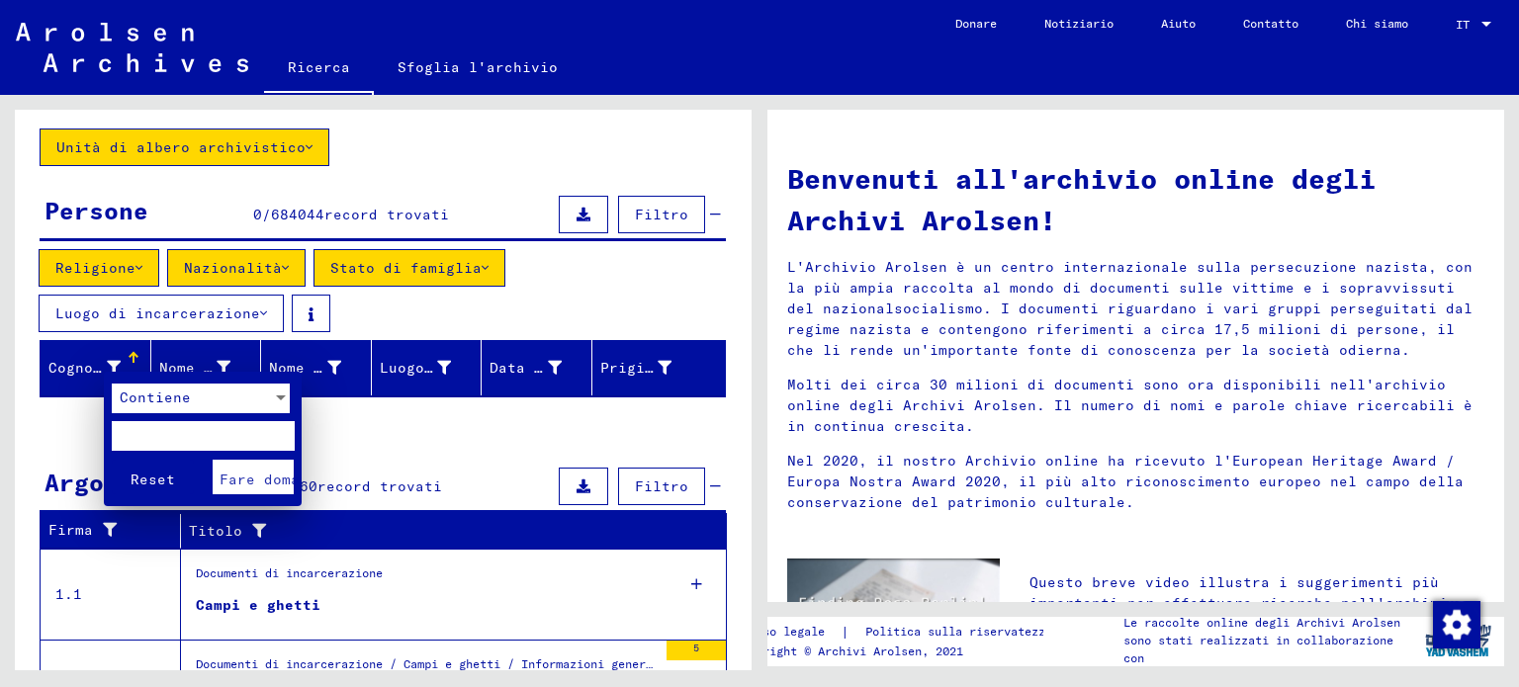
click at [158, 438] on input "text" at bounding box center [203, 436] width 183 height 30
type input "********"
click at [254, 481] on font "Fare domanda a" at bounding box center [281, 480] width 125 height 18
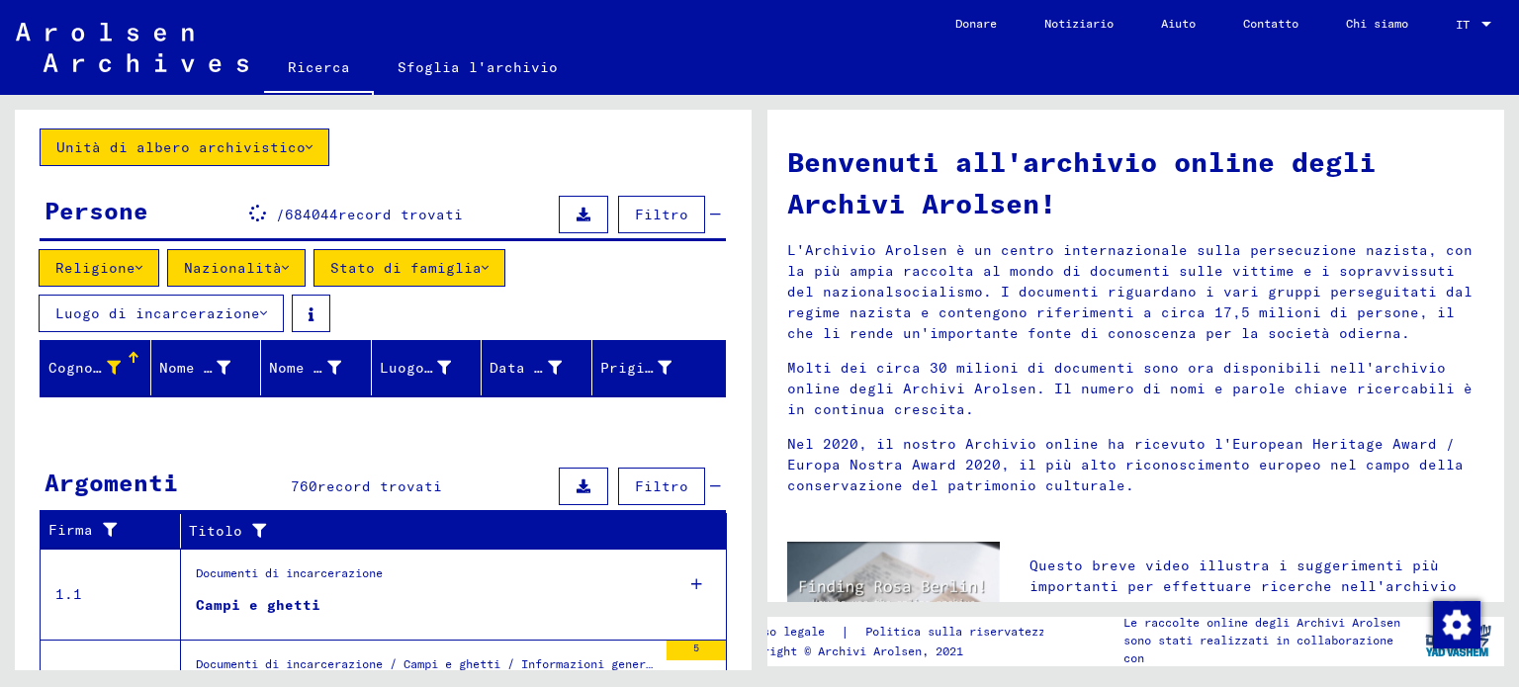
scroll to position [28, 0]
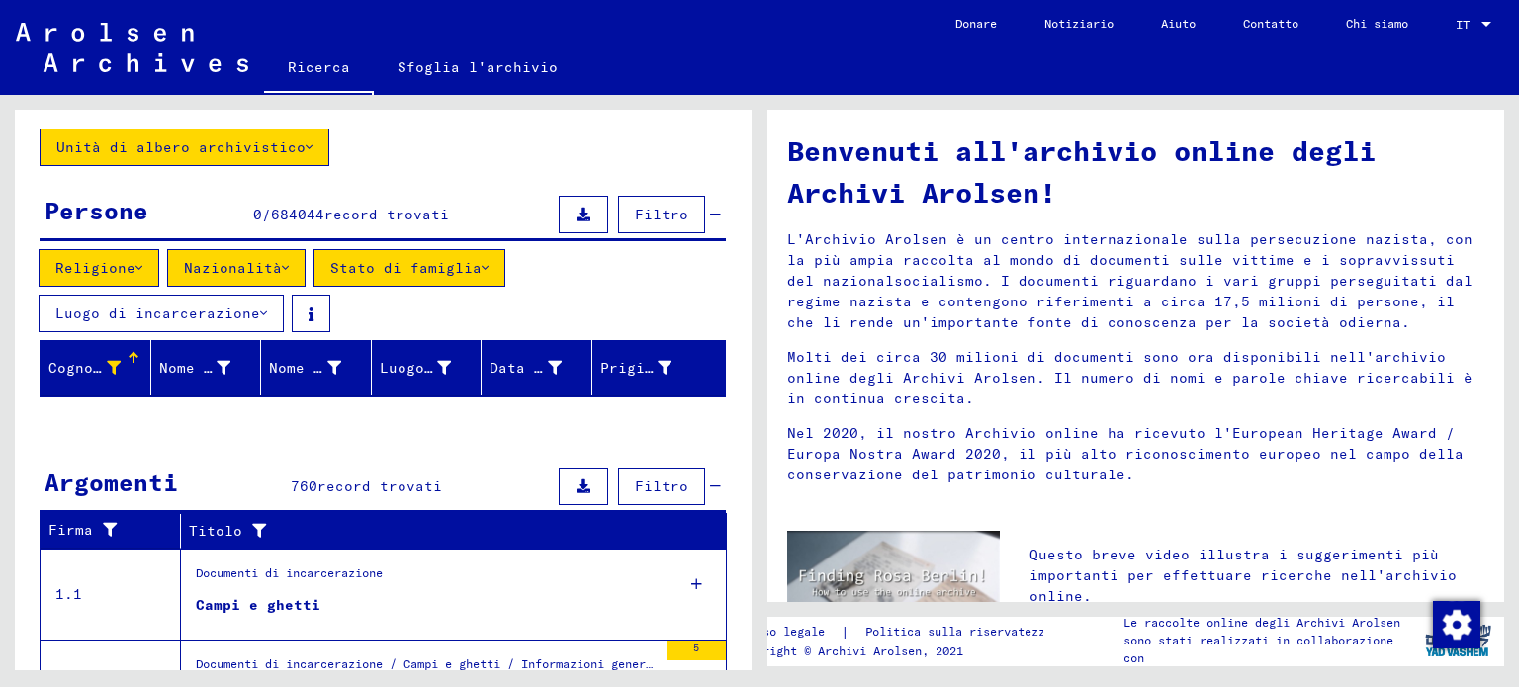
click at [260, 307] on icon at bounding box center [263, 314] width 7 height 14
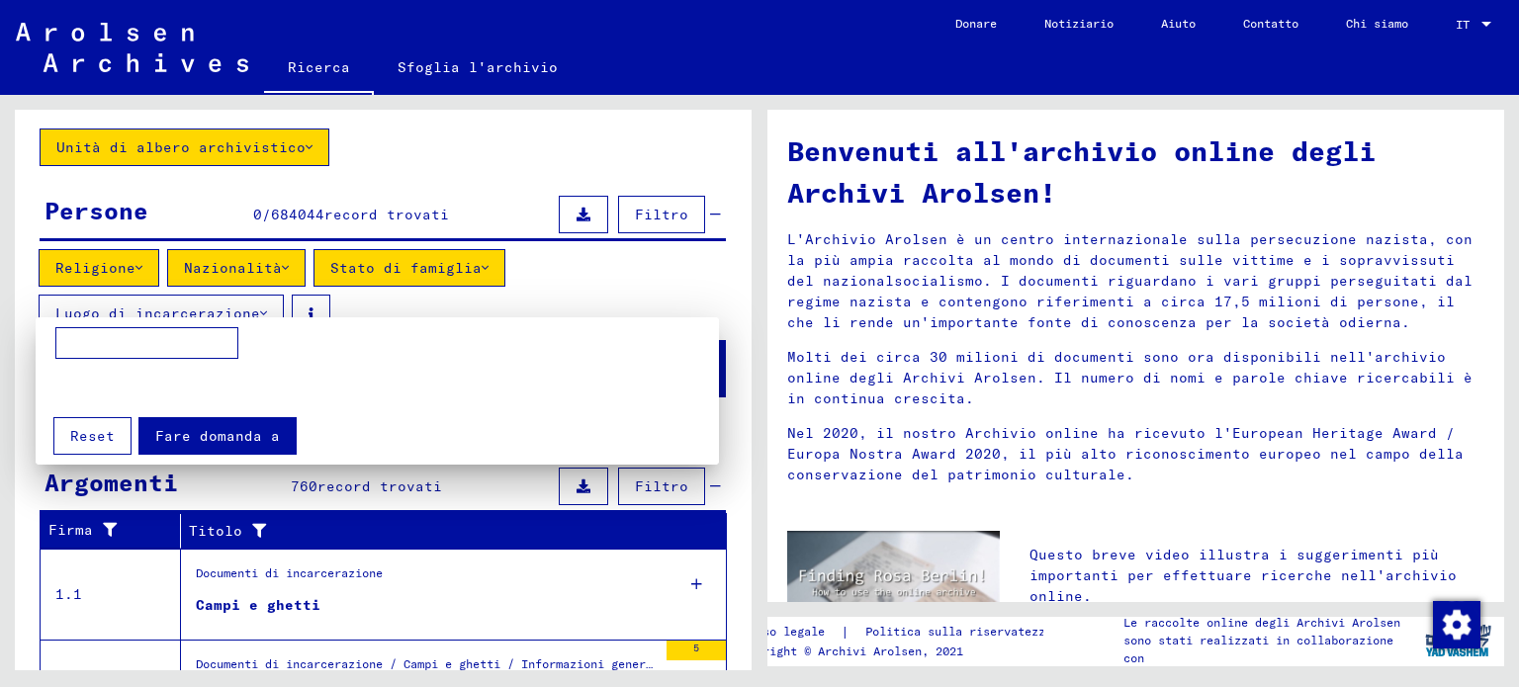
click at [166, 341] on input at bounding box center [146, 343] width 183 height 32
type input "*****"
click at [197, 427] on font "Fare domanda a" at bounding box center [217, 436] width 125 height 18
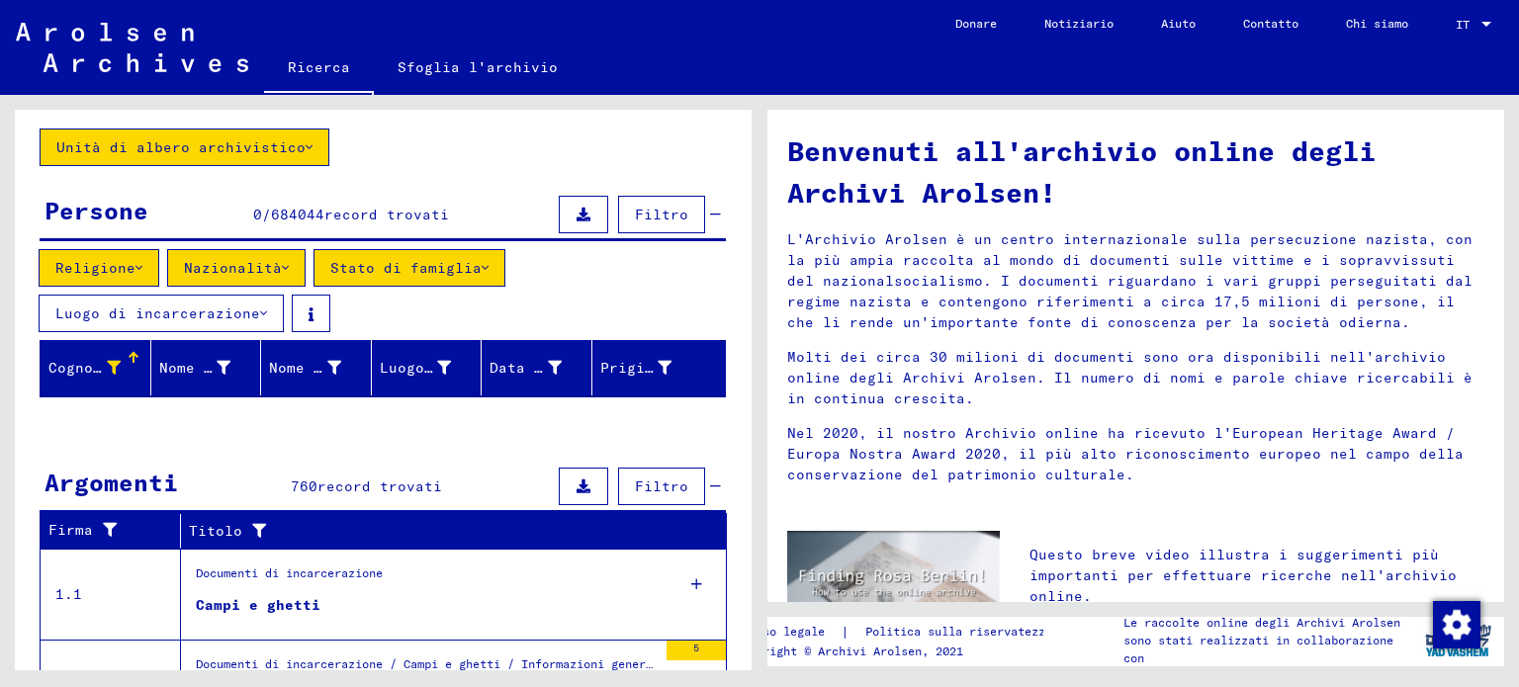
click at [260, 309] on icon at bounding box center [263, 314] width 7 height 14
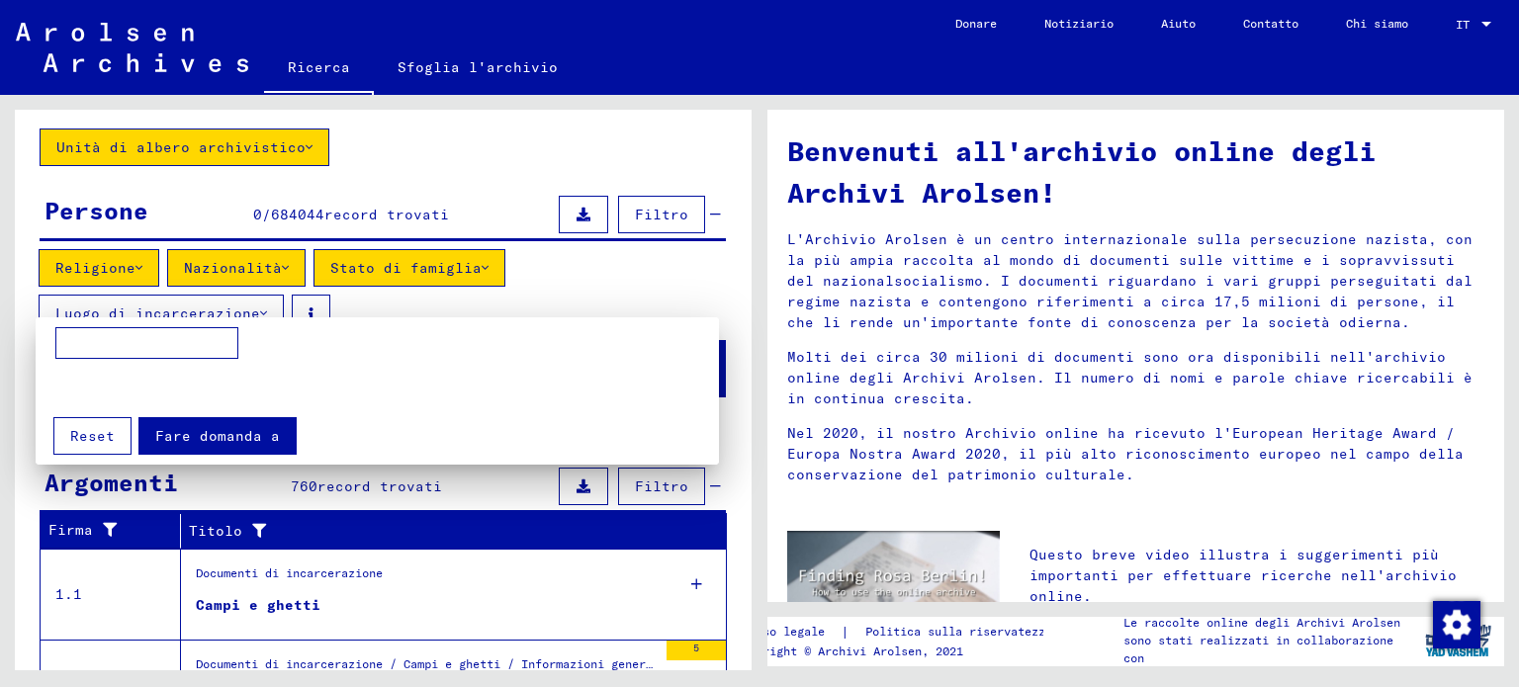
click at [212, 345] on input at bounding box center [146, 343] width 183 height 32
type input "**********"
click at [233, 423] on button "Fare domanda a" at bounding box center [217, 436] width 158 height 38
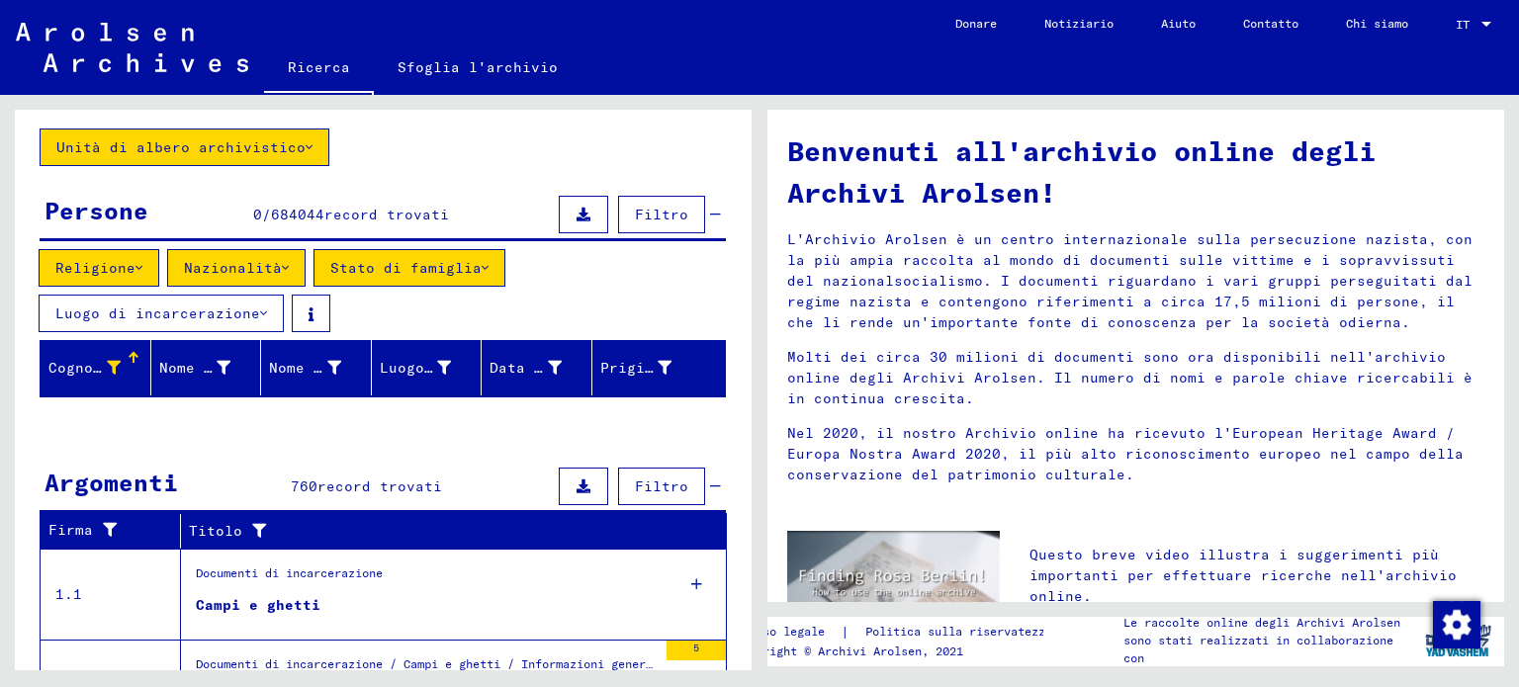
click at [306, 141] on icon at bounding box center [309, 147] width 7 height 14
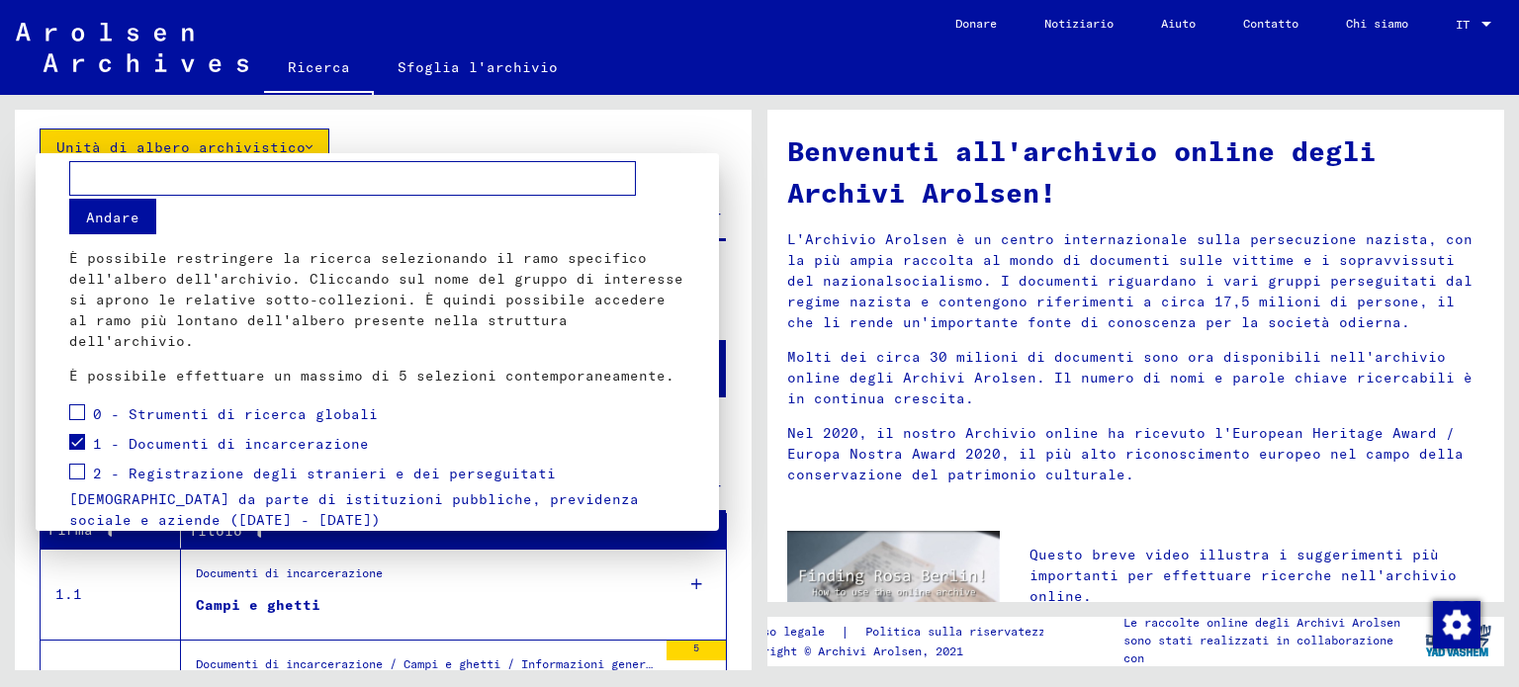
scroll to position [0, 0]
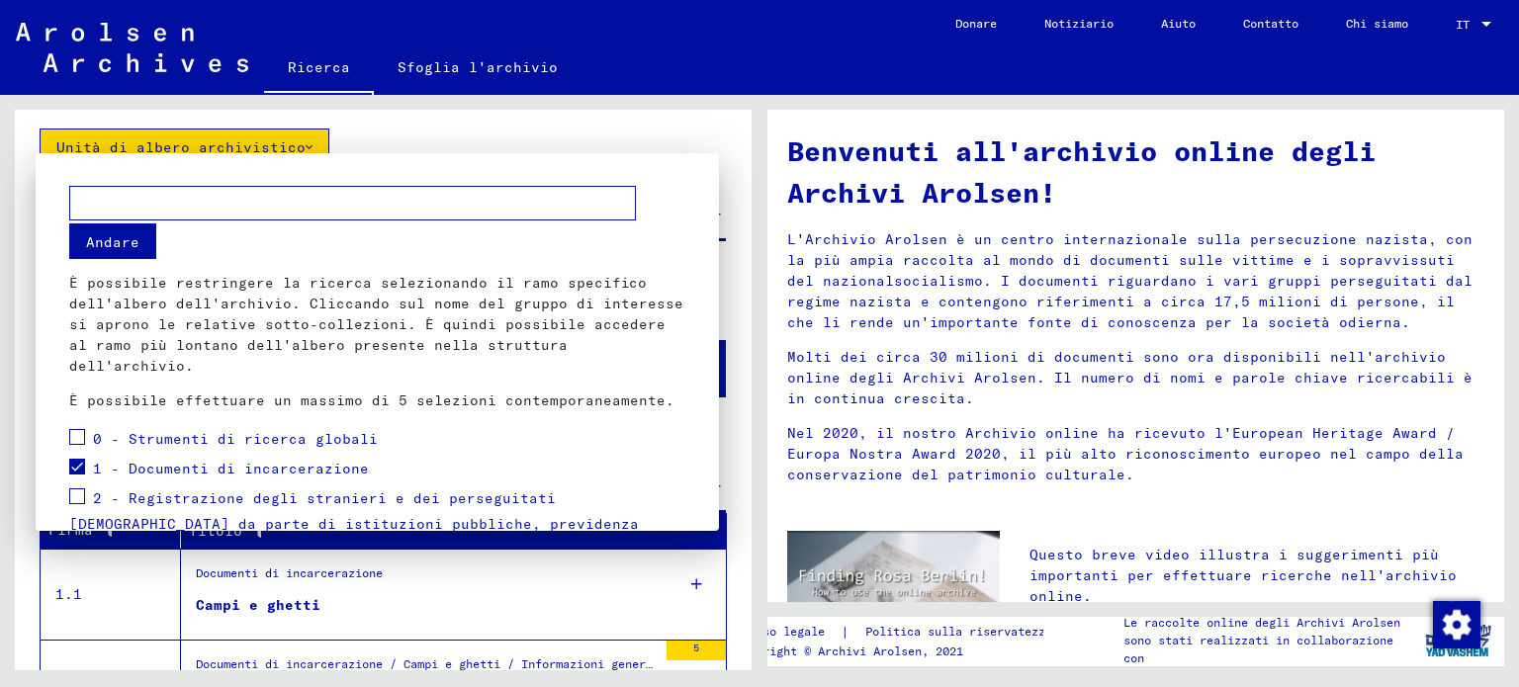
click at [732, 133] on div at bounding box center [759, 343] width 1519 height 687
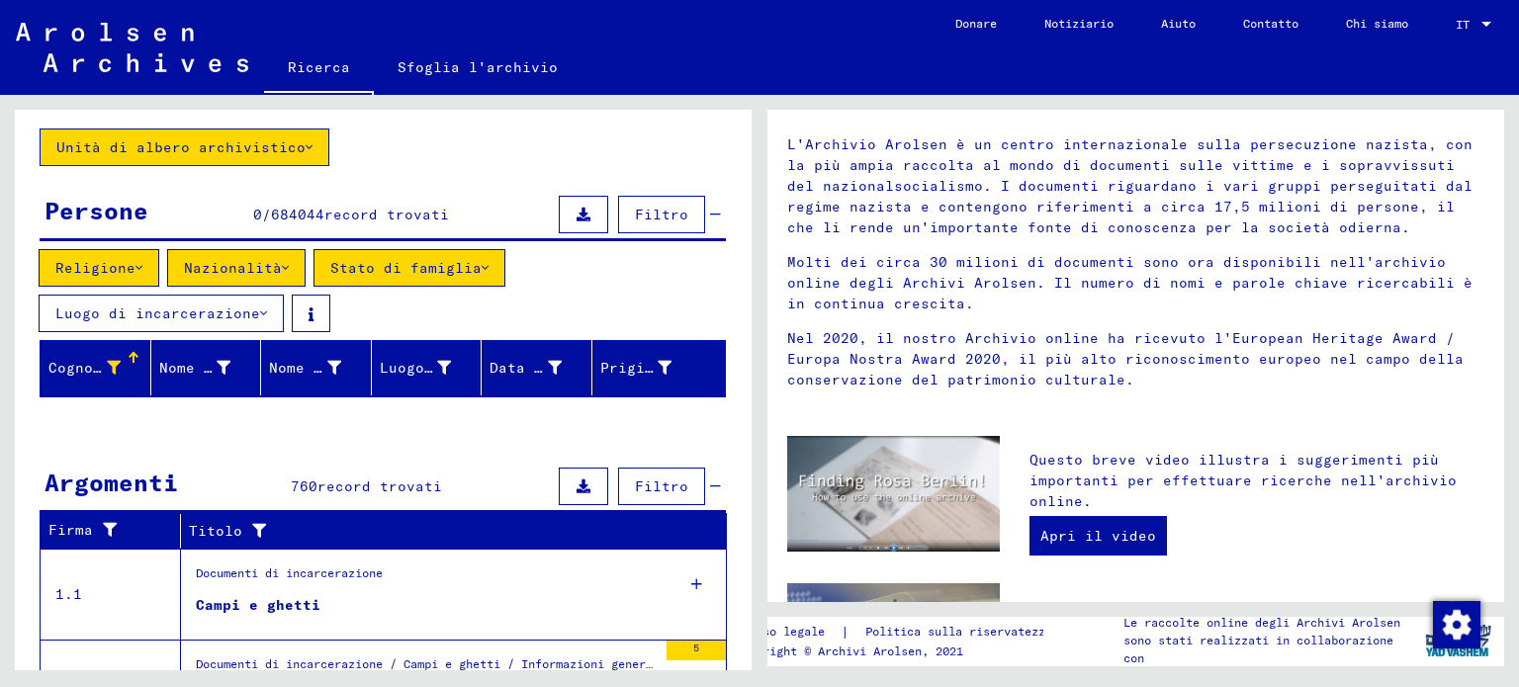
scroll to position [127, 0]
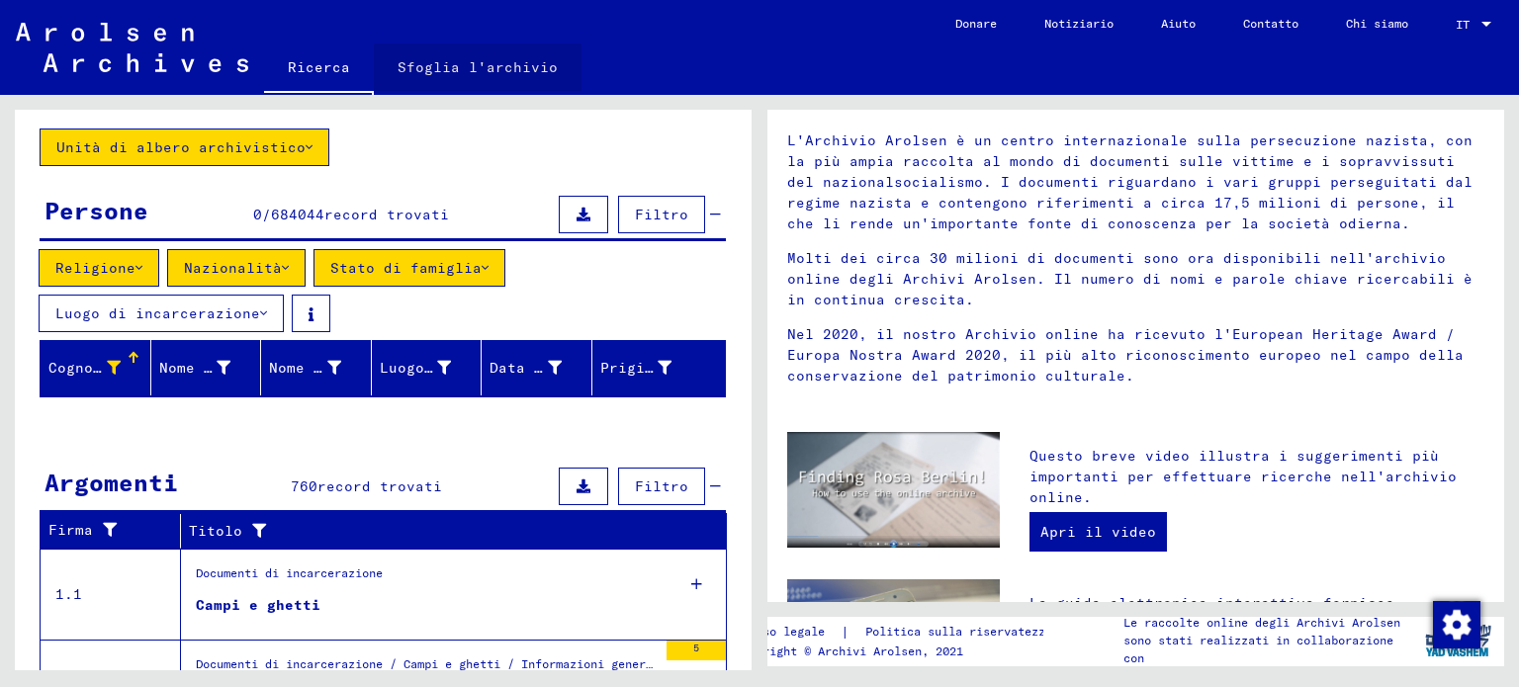
click at [476, 71] on font "Sfoglia l'archivio" at bounding box center [477, 67] width 160 height 18
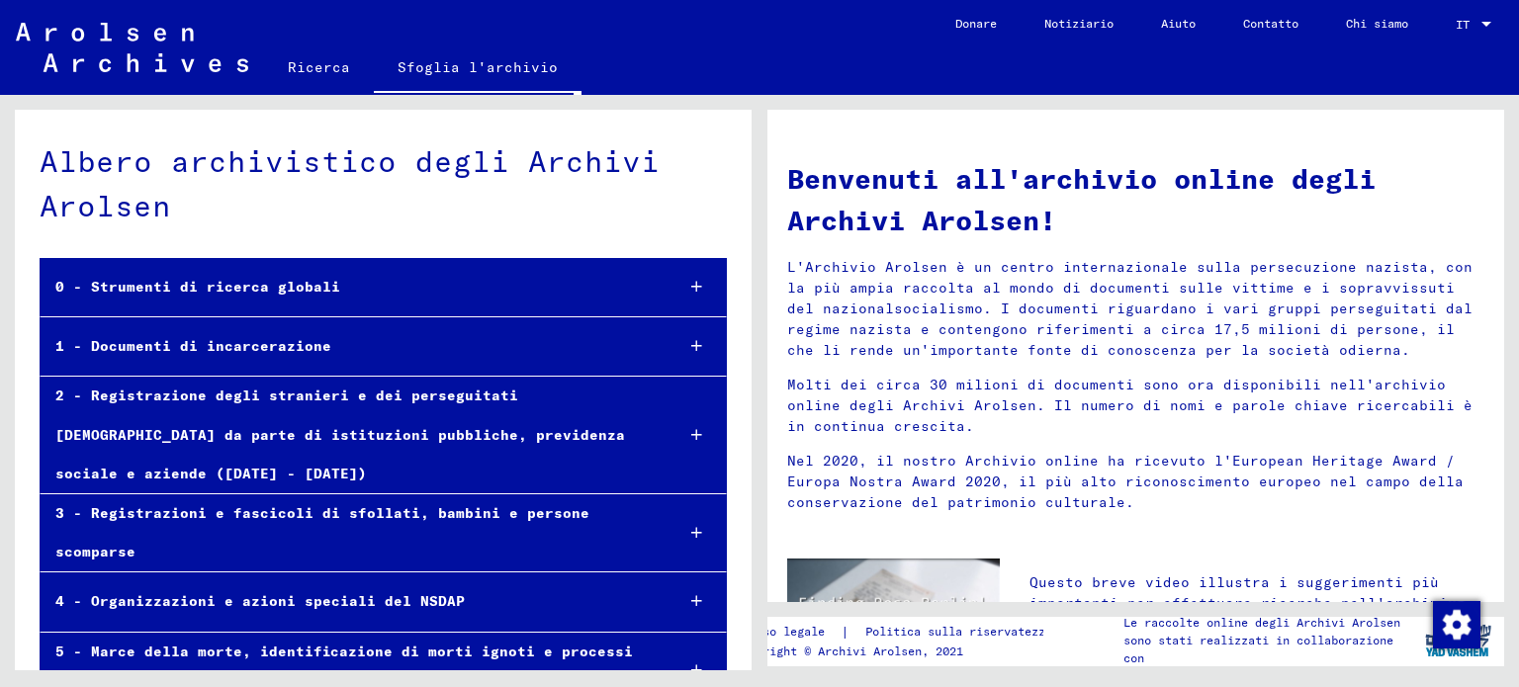
click at [691, 341] on icon at bounding box center [696, 346] width 11 height 14
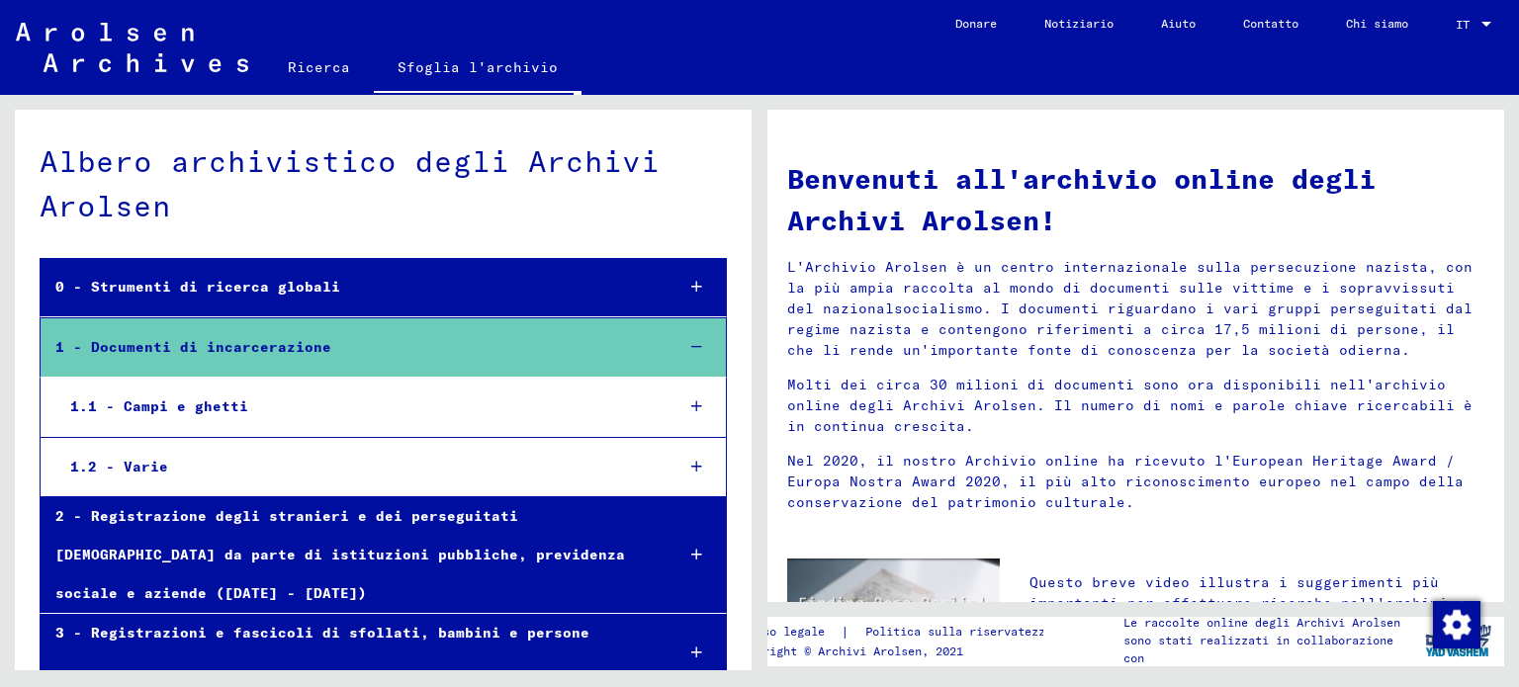
click at [226, 410] on font "1.1 - Campi e ghetti" at bounding box center [159, 406] width 178 height 18
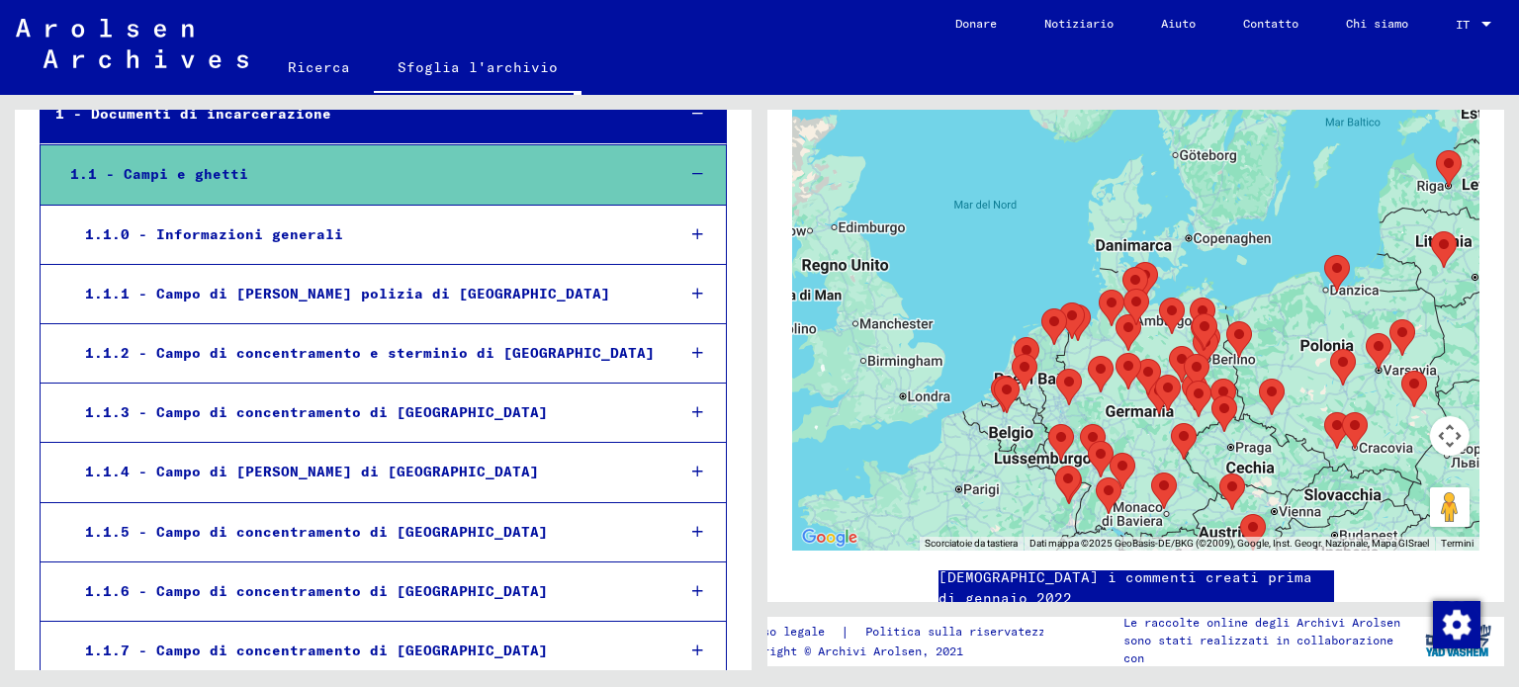
scroll to position [241, 0]
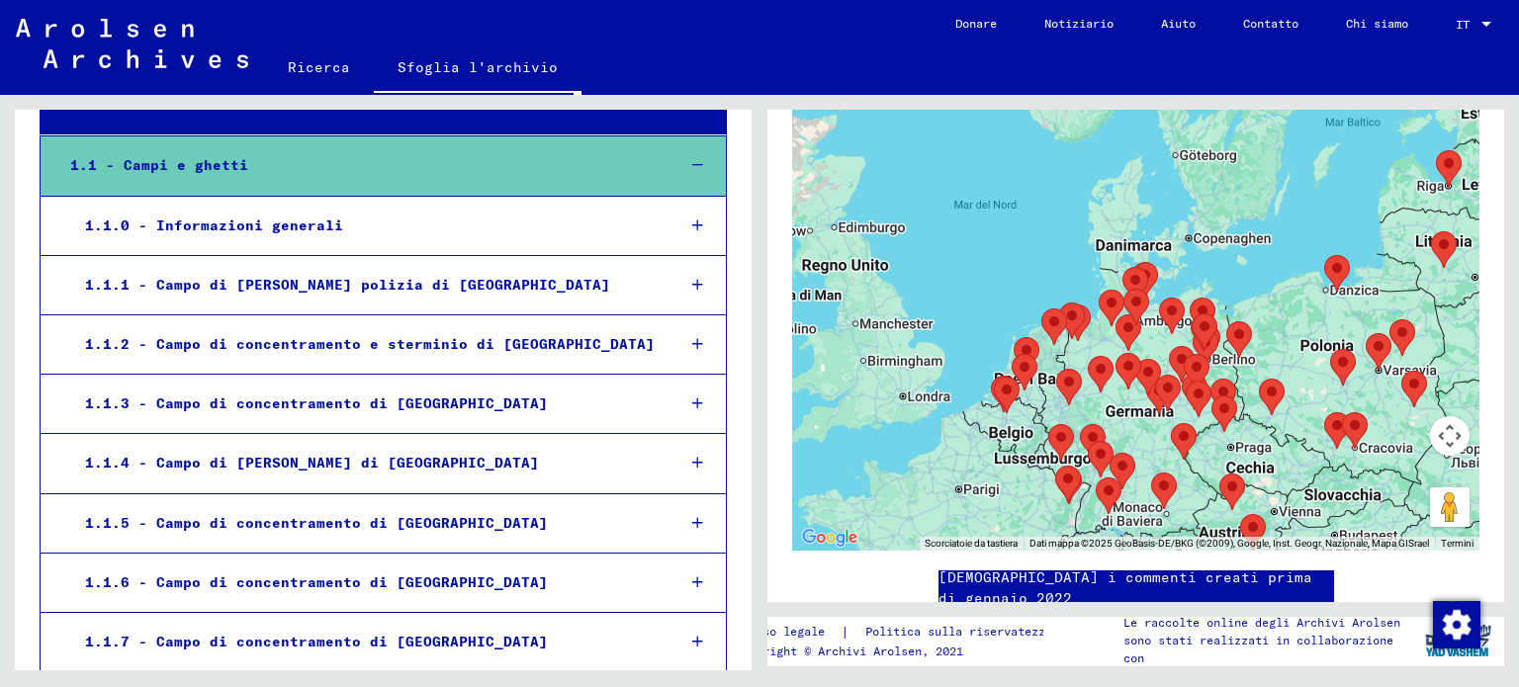
click at [692, 577] on icon at bounding box center [697, 582] width 11 height 14
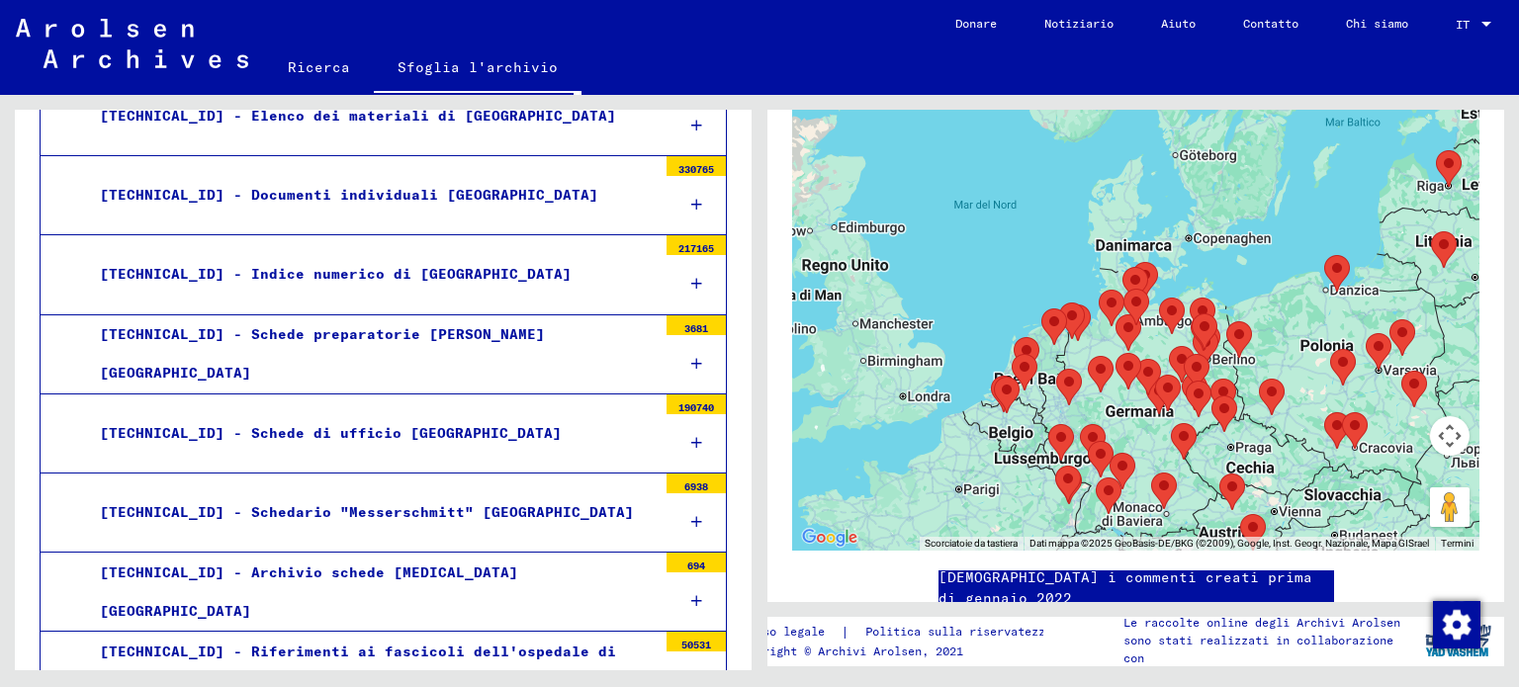
scroll to position [853, 0]
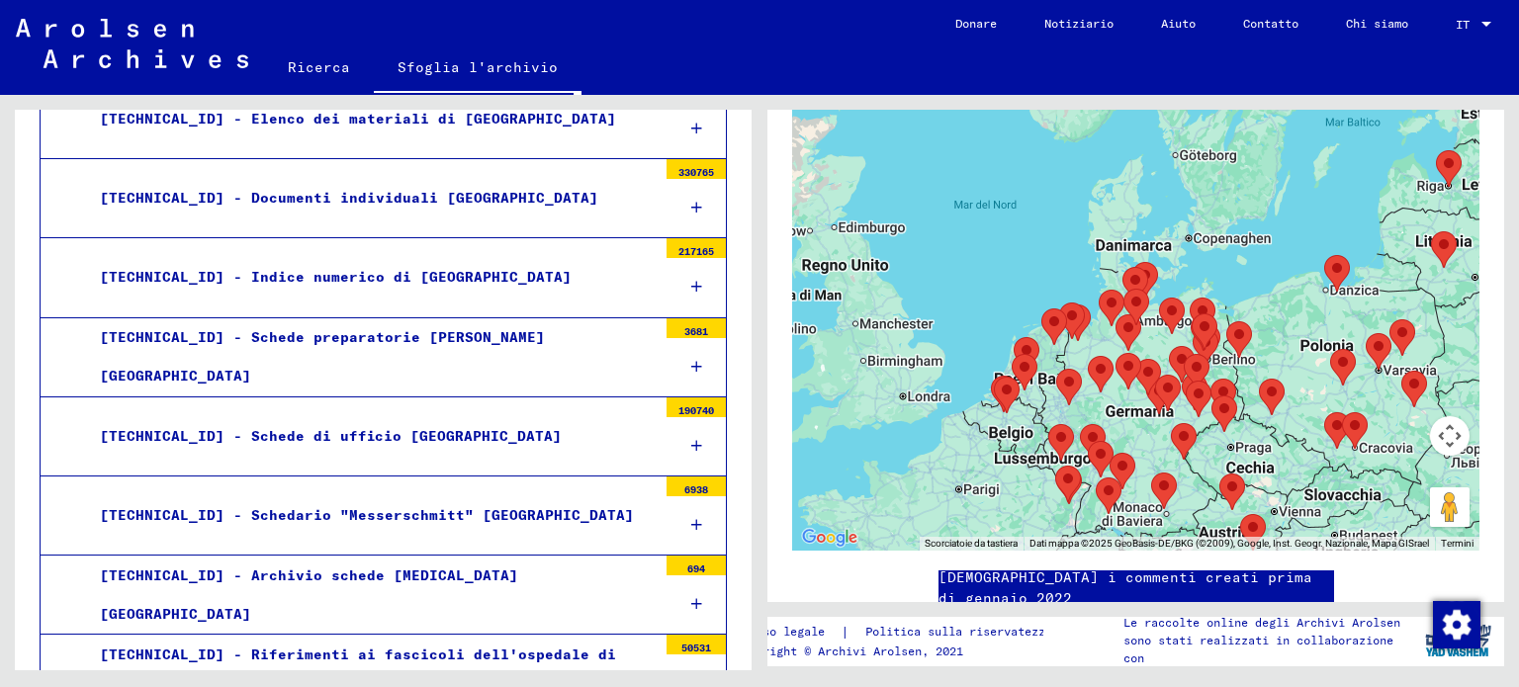
click at [680, 198] on div at bounding box center [695, 208] width 59 height 58
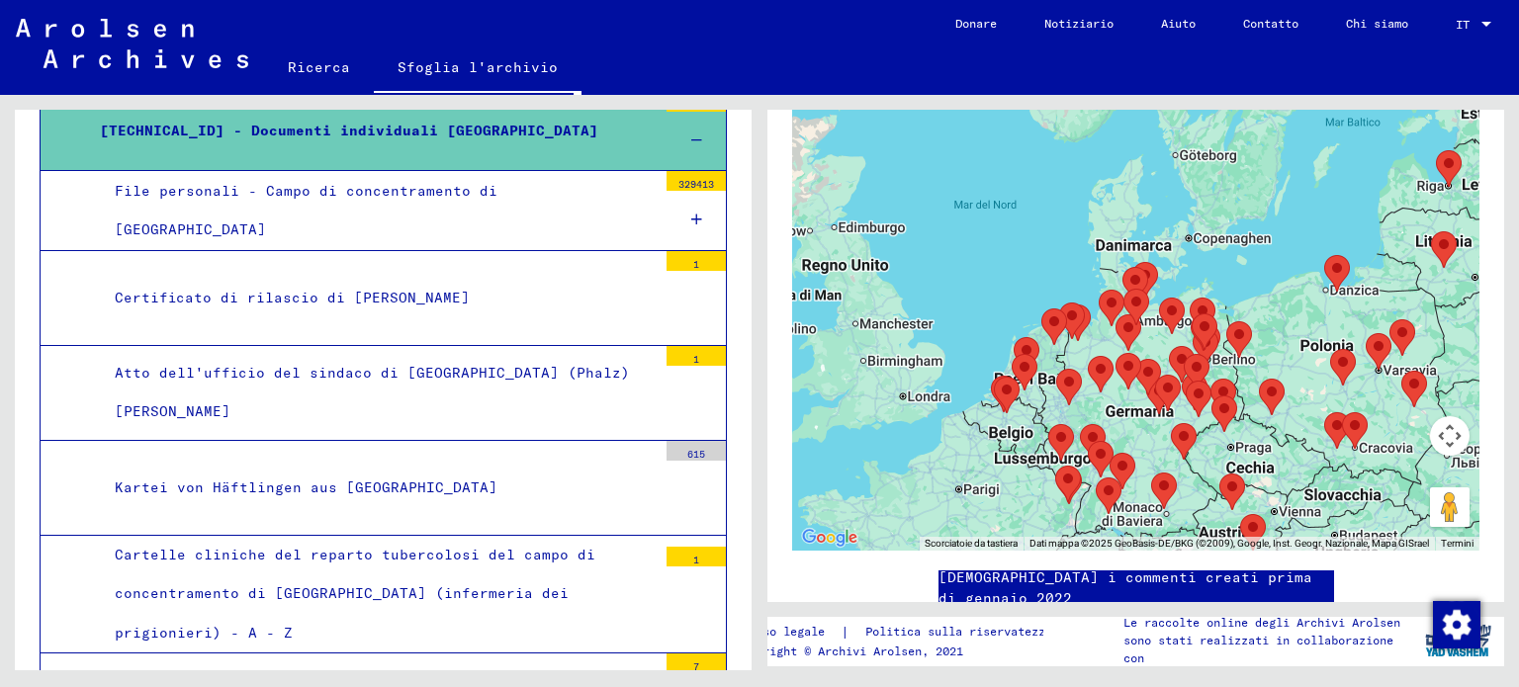
scroll to position [910, 0]
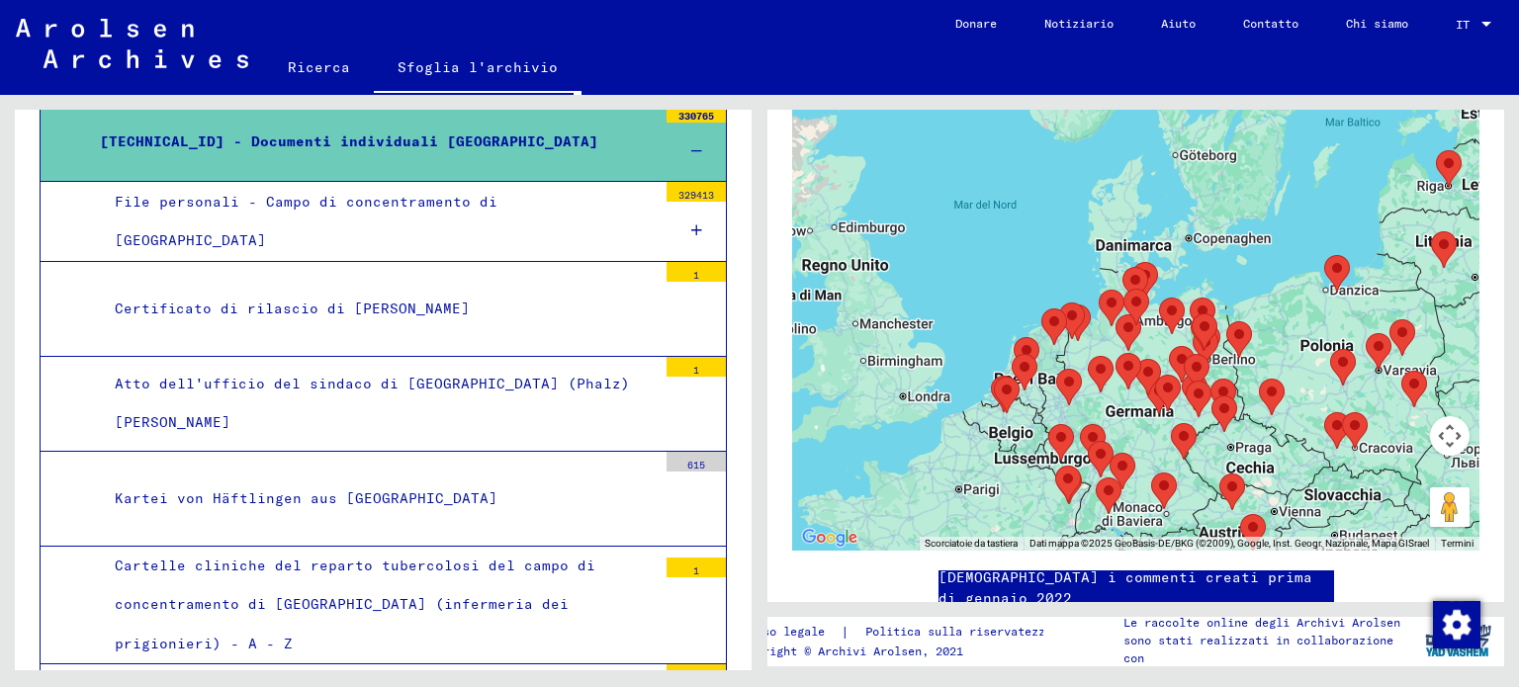
click at [497, 209] on font "File personali - Campo di concentramento di [GEOGRAPHIC_DATA]" at bounding box center [306, 221] width 383 height 56
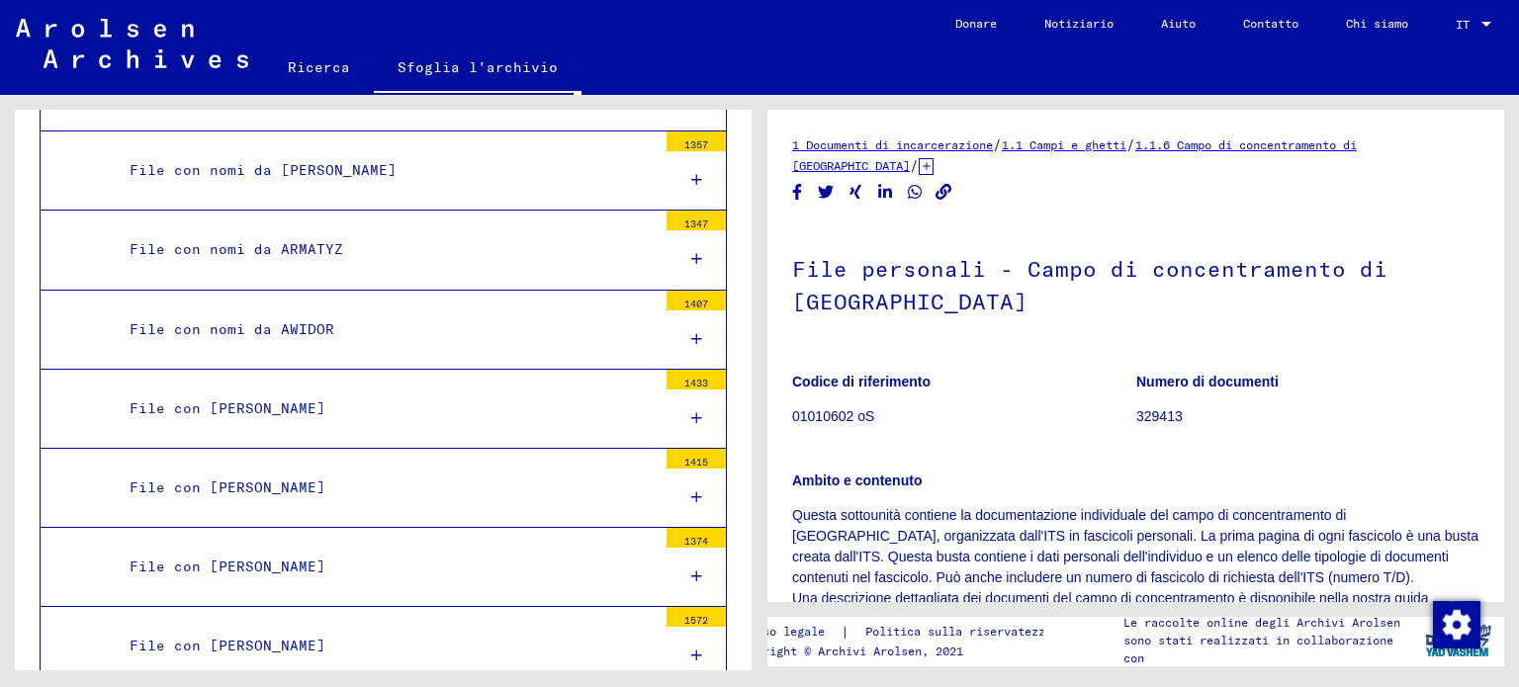
scroll to position [1273, 0]
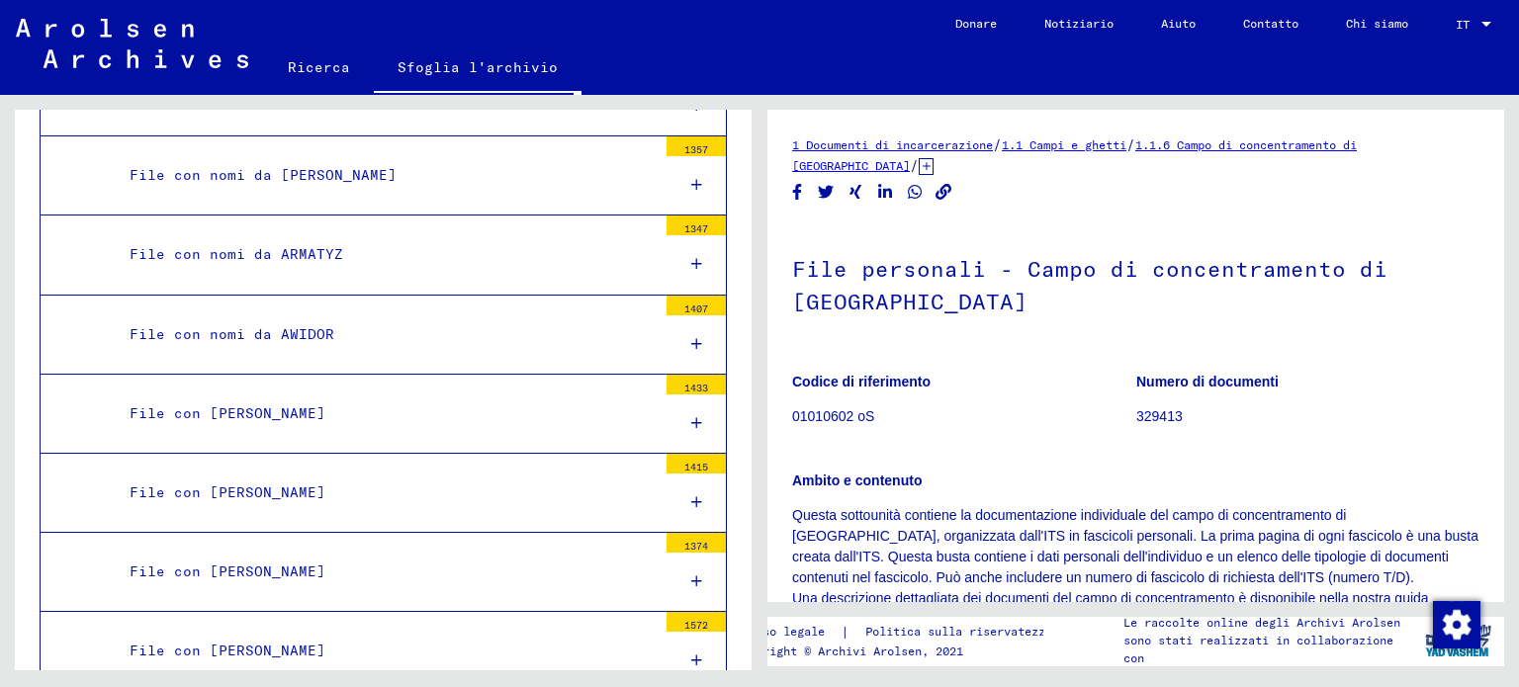
click at [691, 418] on icon at bounding box center [696, 423] width 11 height 14
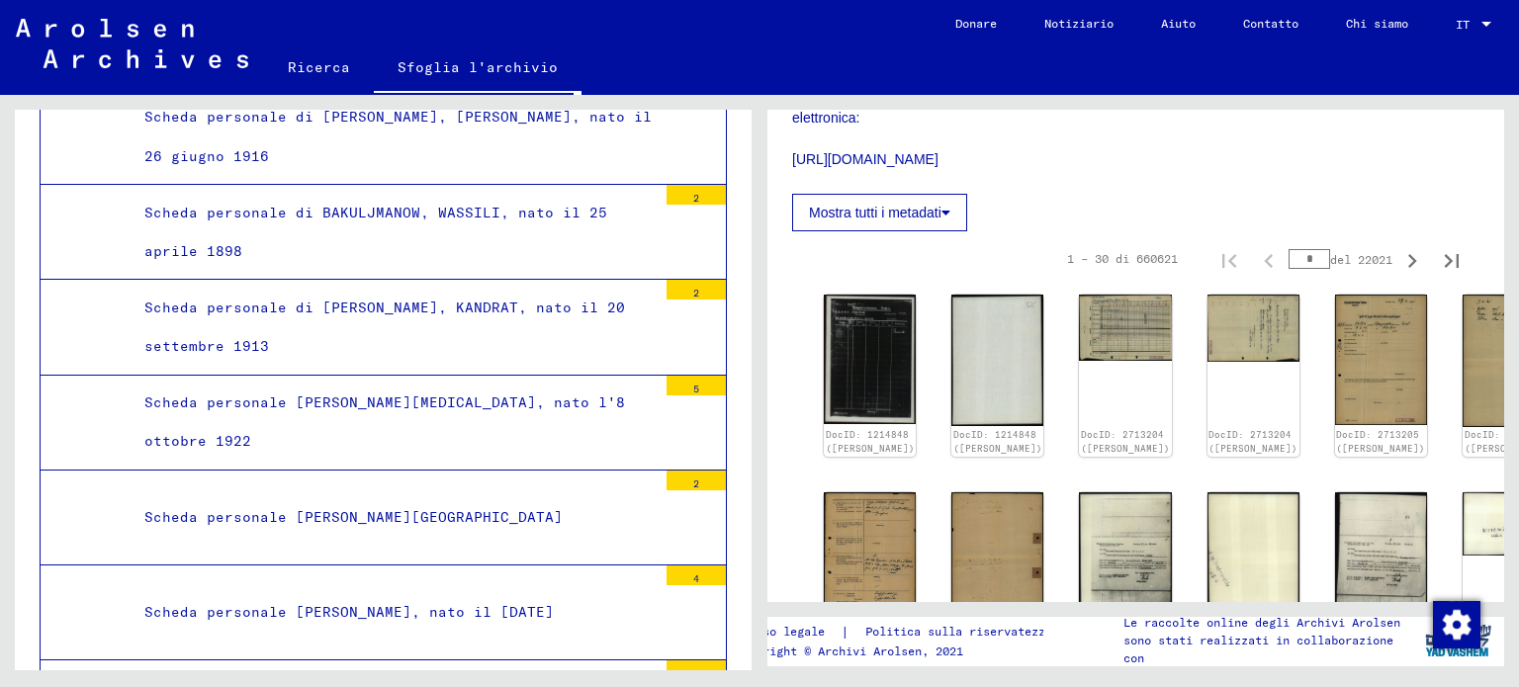
scroll to position [4210, 0]
